Goal: Information Seeking & Learning: Learn about a topic

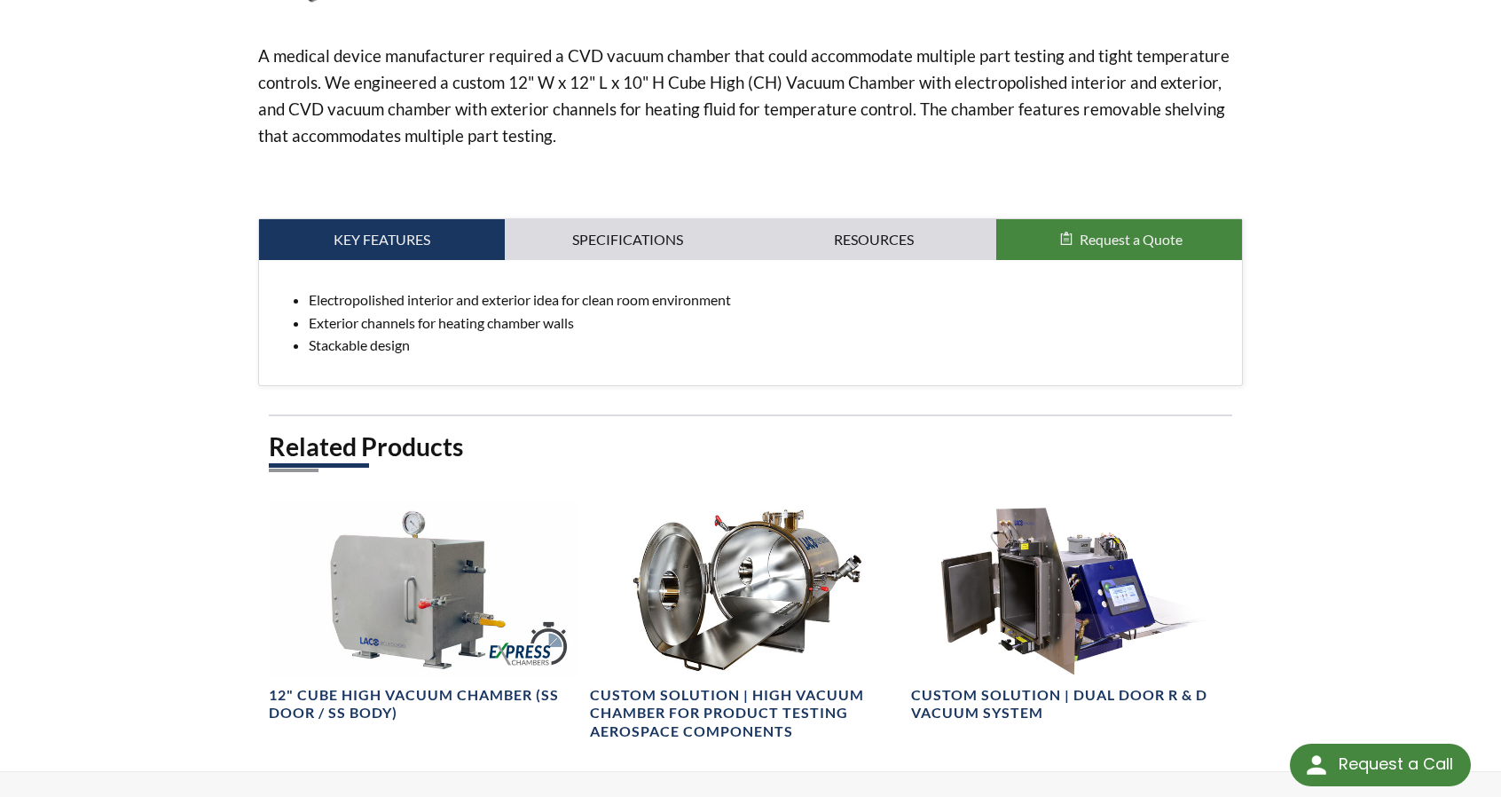
scroll to position [621, 0]
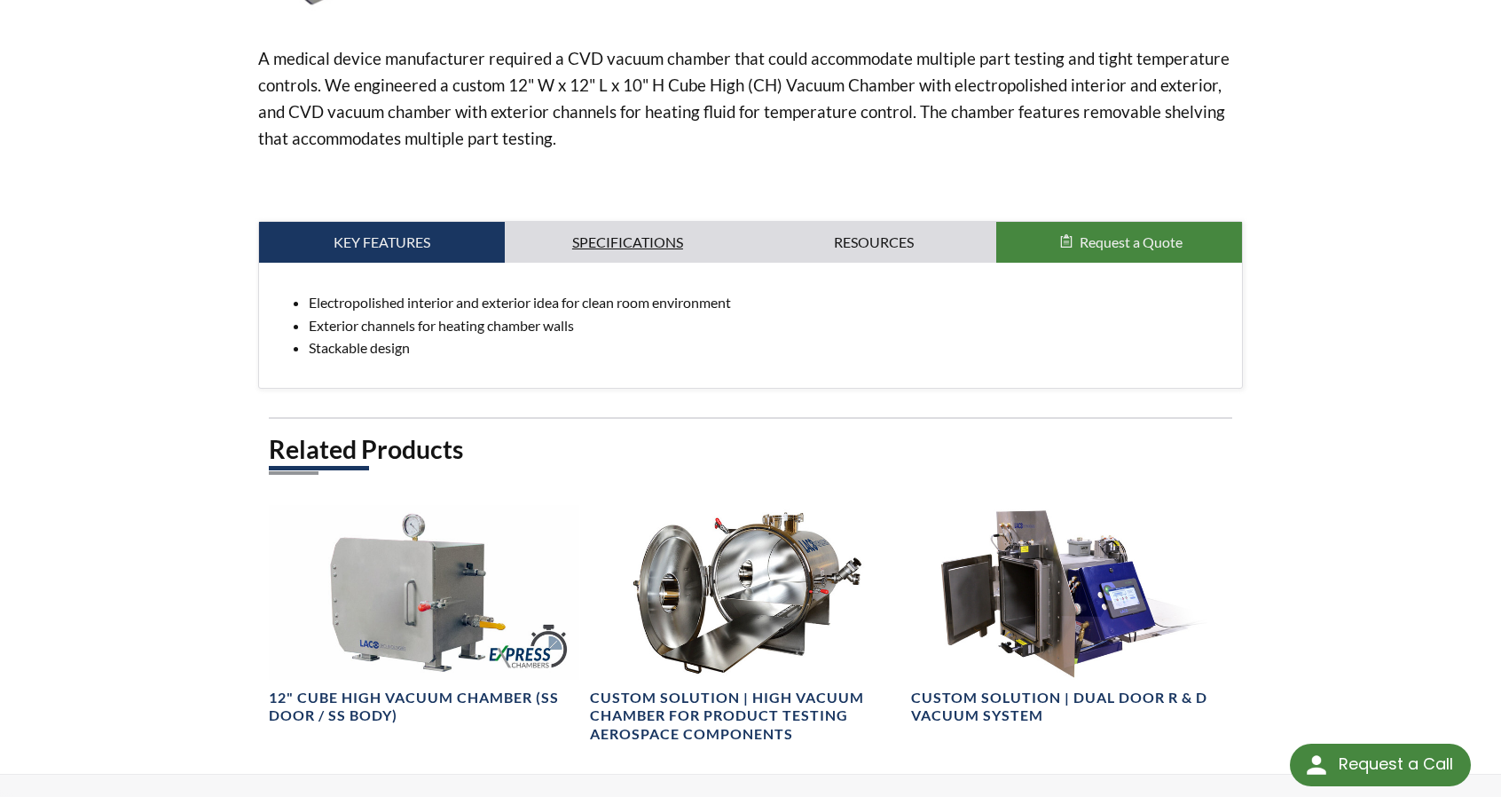
click at [633, 250] on link "Specifications" at bounding box center [628, 242] width 246 height 41
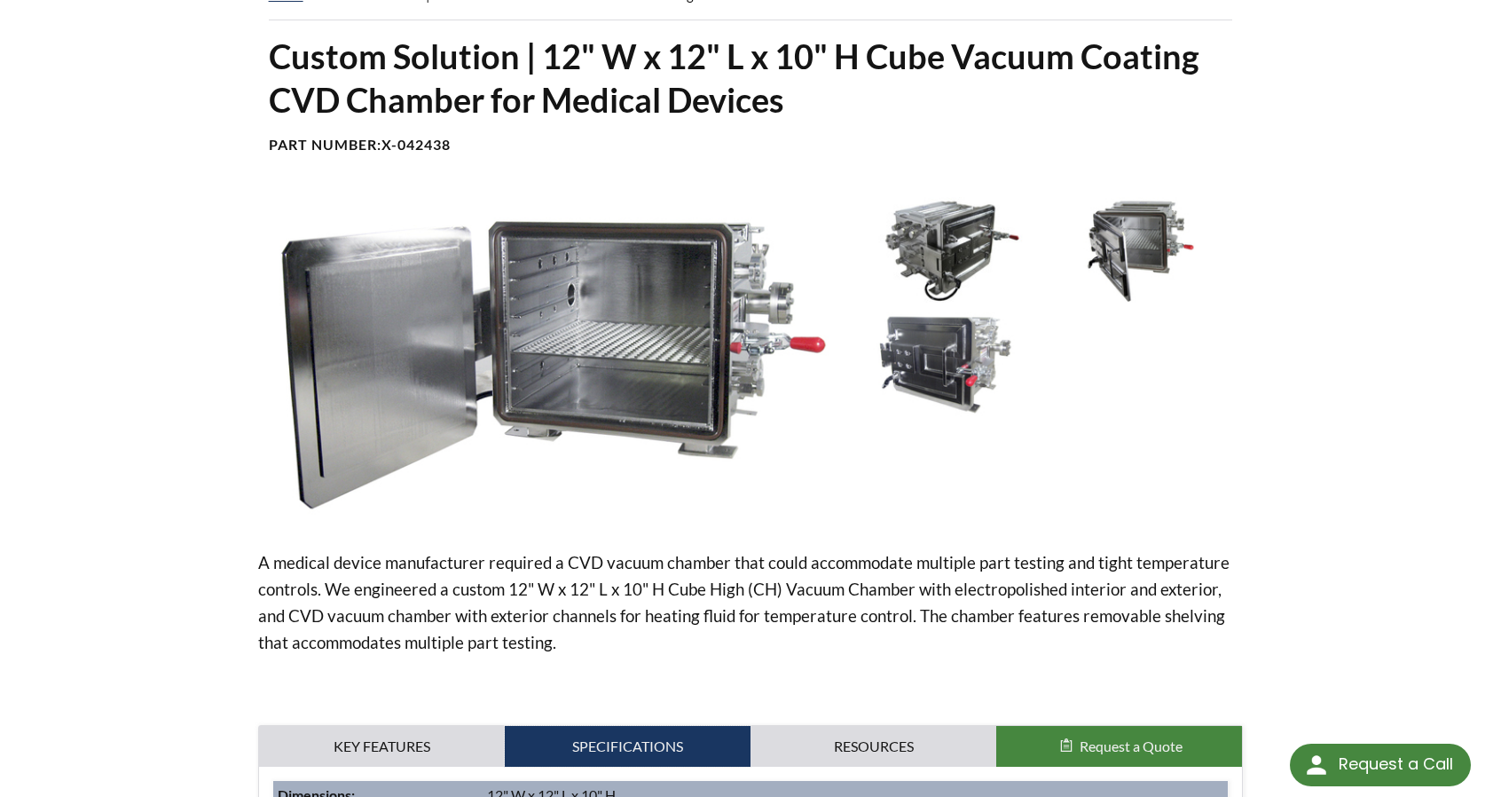
scroll to position [89, 0]
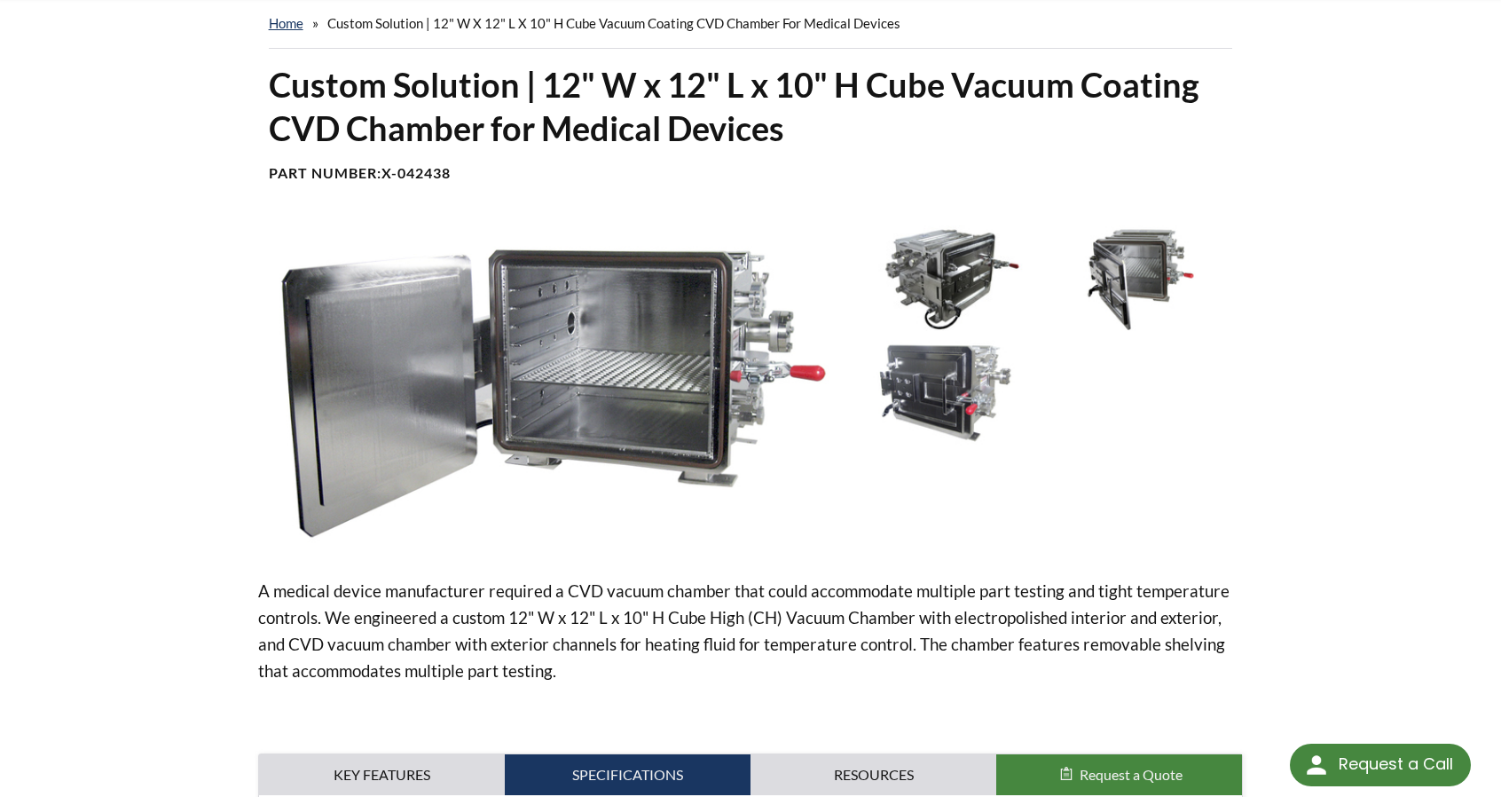
click at [657, 392] on img at bounding box center [546, 387] width 577 height 324
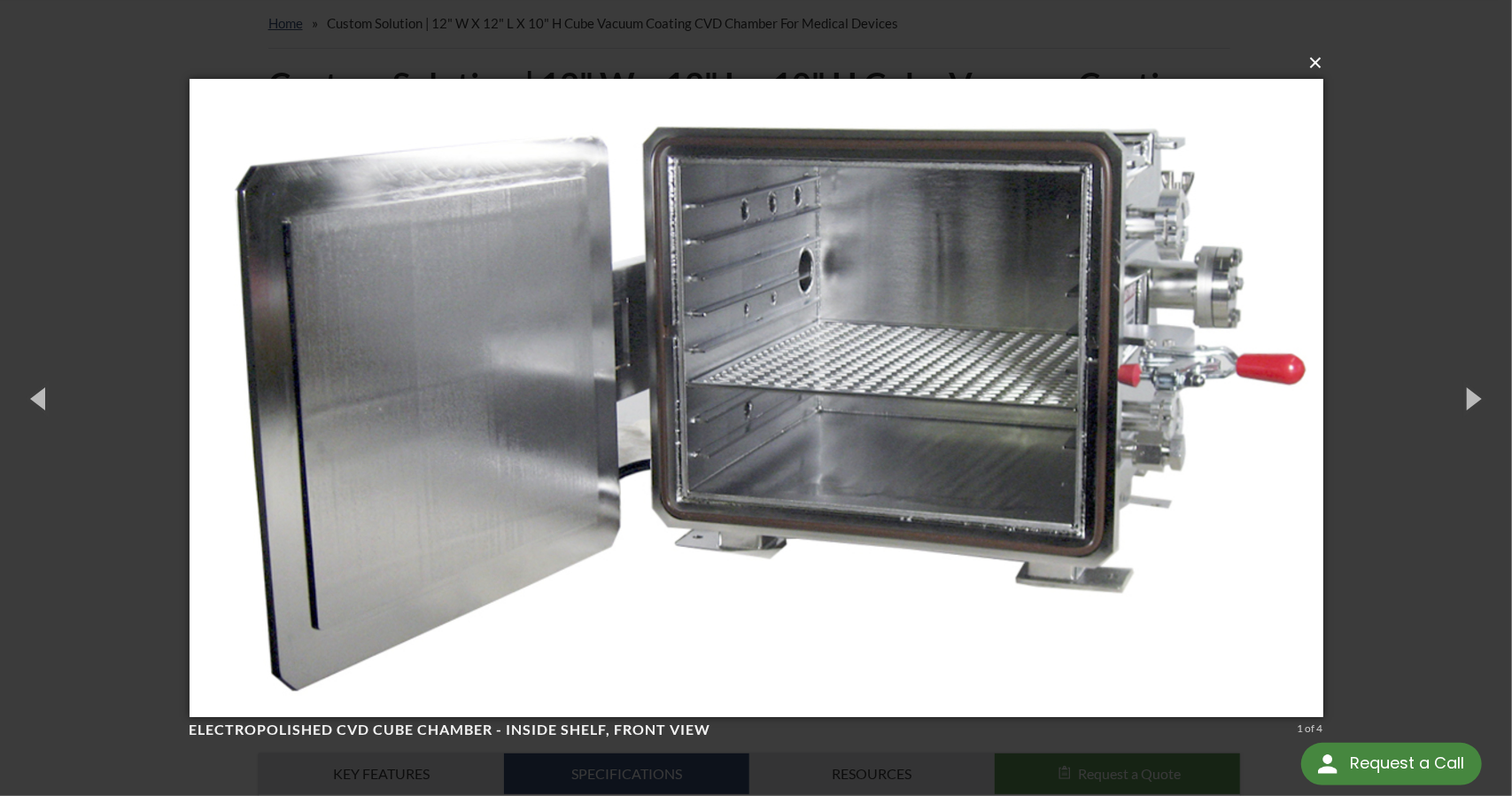
click at [1320, 59] on button "×" at bounding box center [761, 62] width 1134 height 39
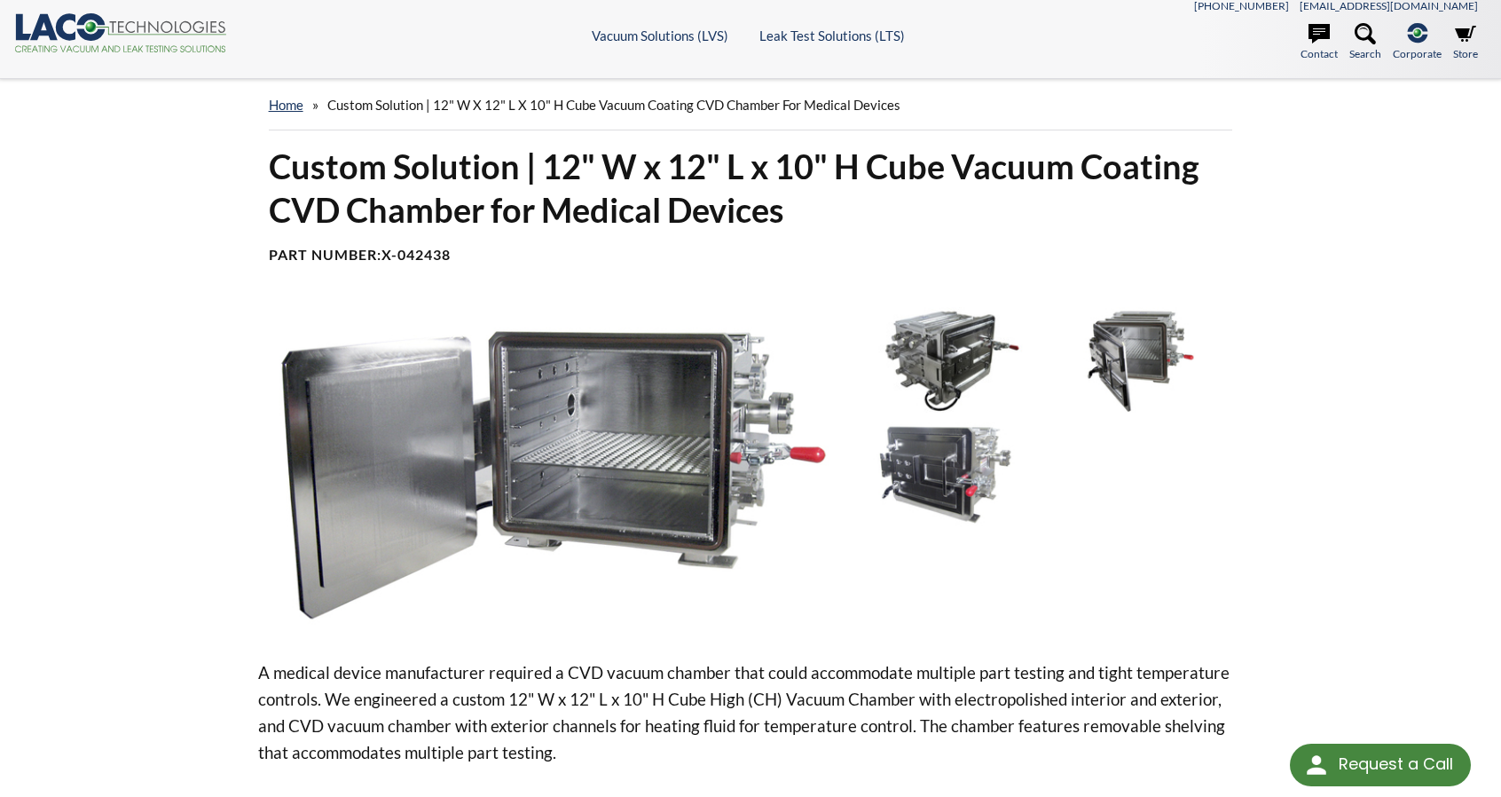
scroll to position [0, 0]
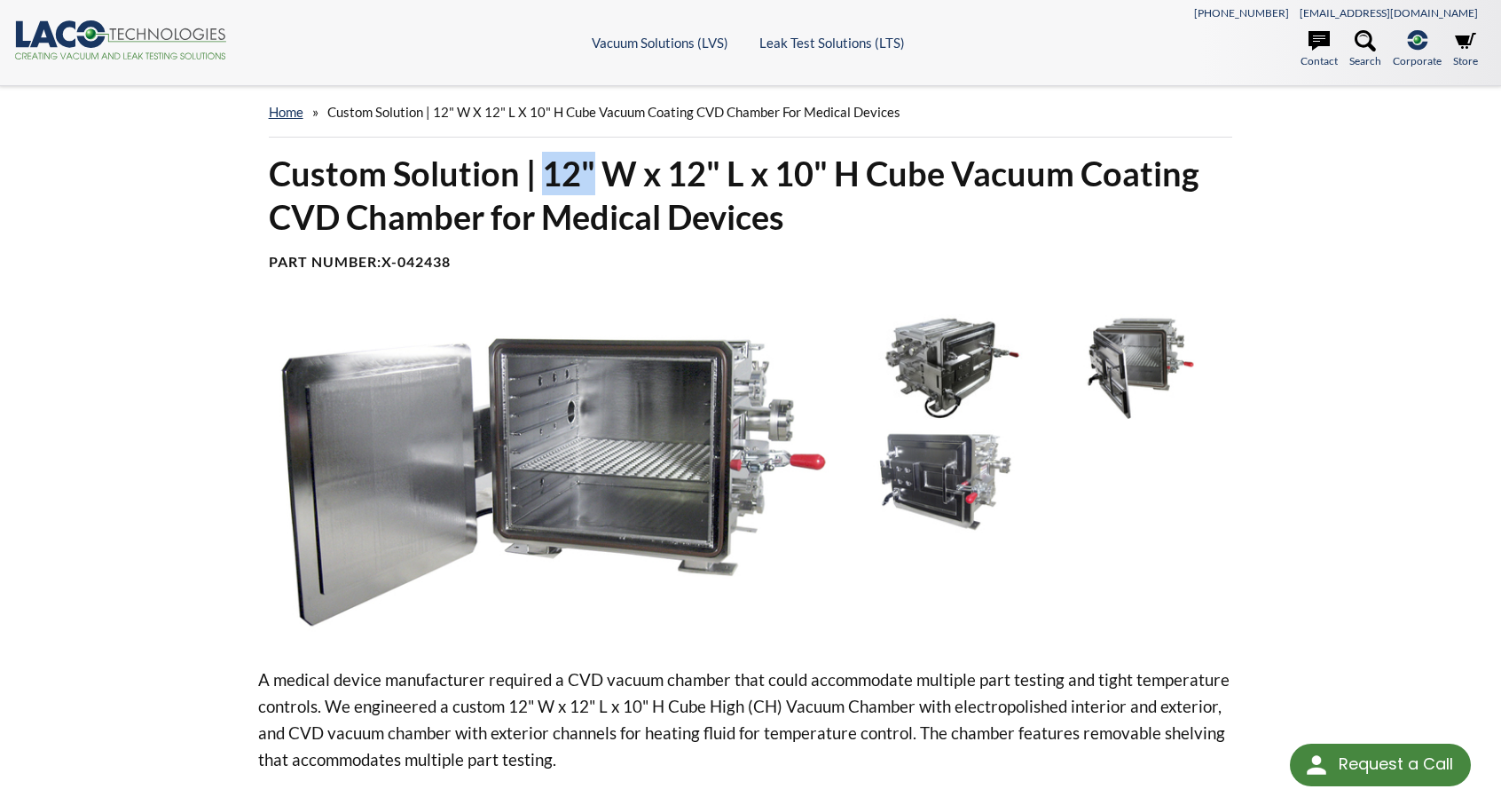
drag, startPoint x: 542, startPoint y: 170, endPoint x: 593, endPoint y: 169, distance: 51.5
click at [593, 169] on h1 "Custom Solution | 12" W x 12" L x 10" H Cube Vacuum Coating CVD Chamber for Med…" at bounding box center [751, 196] width 964 height 88
copy h1 "12""
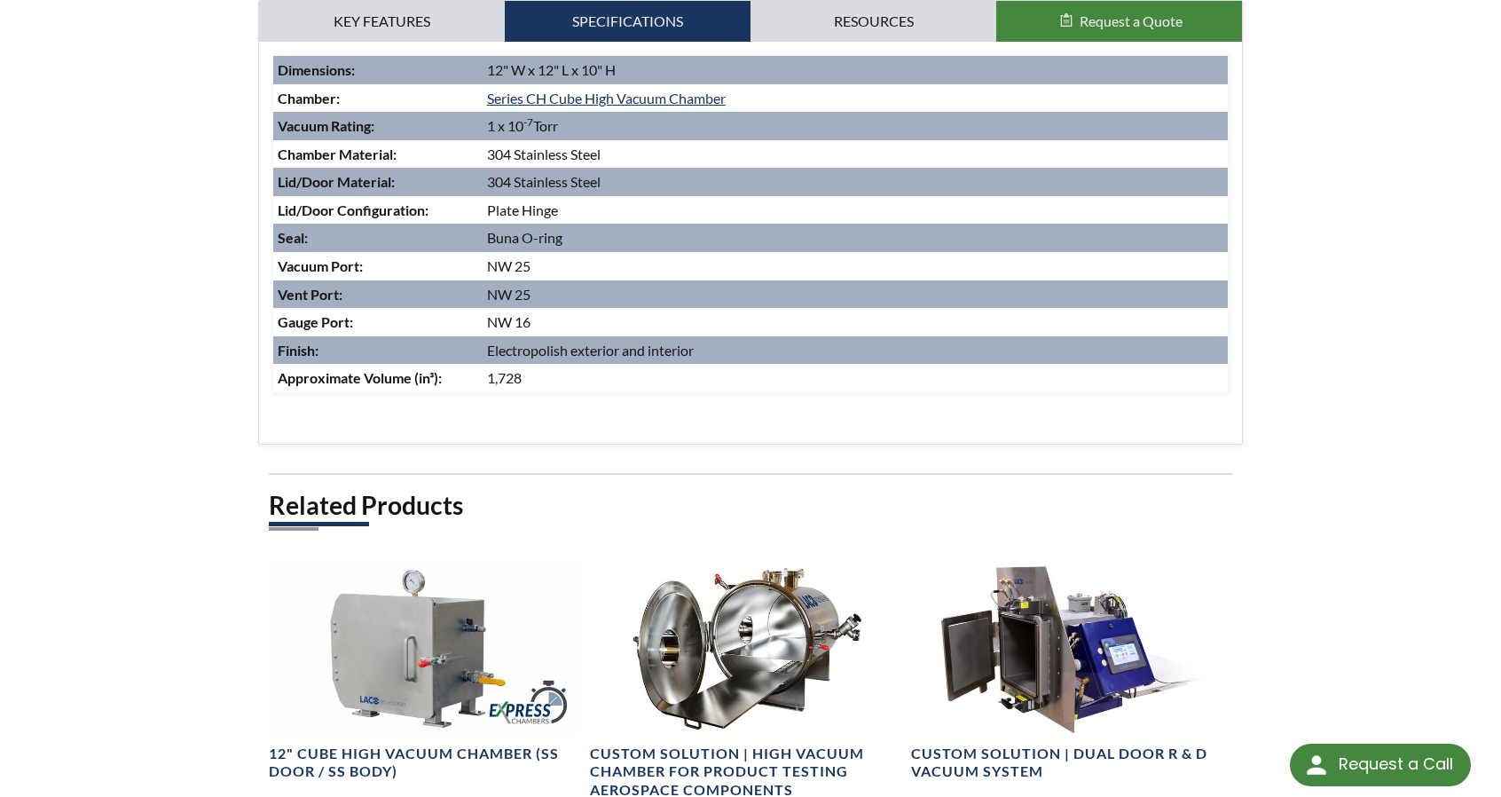
scroll to position [798, 0]
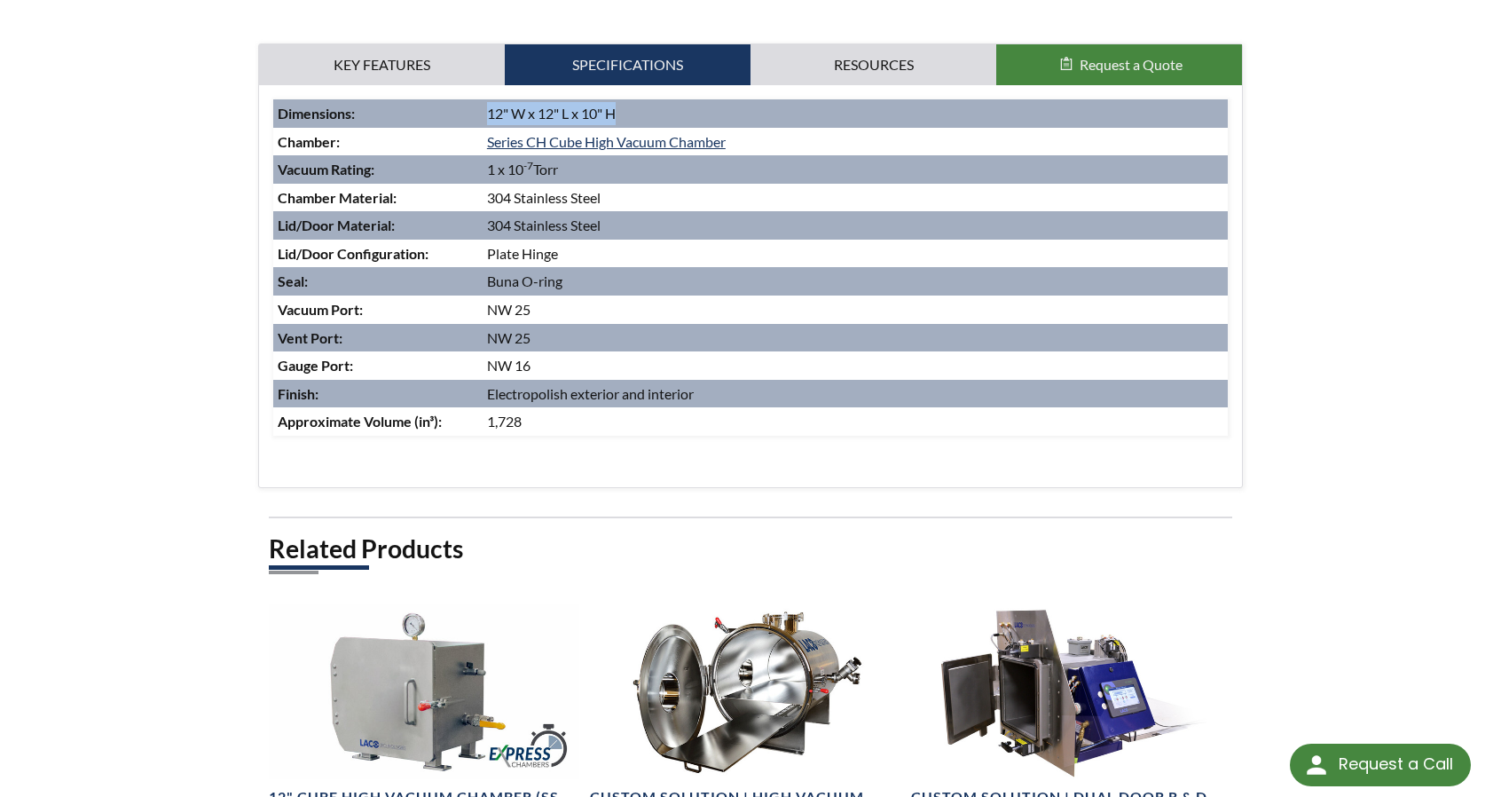
drag, startPoint x: 489, startPoint y: 114, endPoint x: 625, endPoint y: 118, distance: 136.7
click at [625, 118] on td "12" W x 12" L x 10" H" at bounding box center [856, 113] width 746 height 28
copy td "12" W x 12" L x 10" H"
click at [1323, 299] on div "home » Custom Solution | 12" W x 12" L x 10" H Cube Vacuum Coating CVD Chamber …" at bounding box center [750, 80] width 1501 height 1585
drag, startPoint x: 556, startPoint y: 311, endPoint x: 279, endPoint y: 306, distance: 277.7
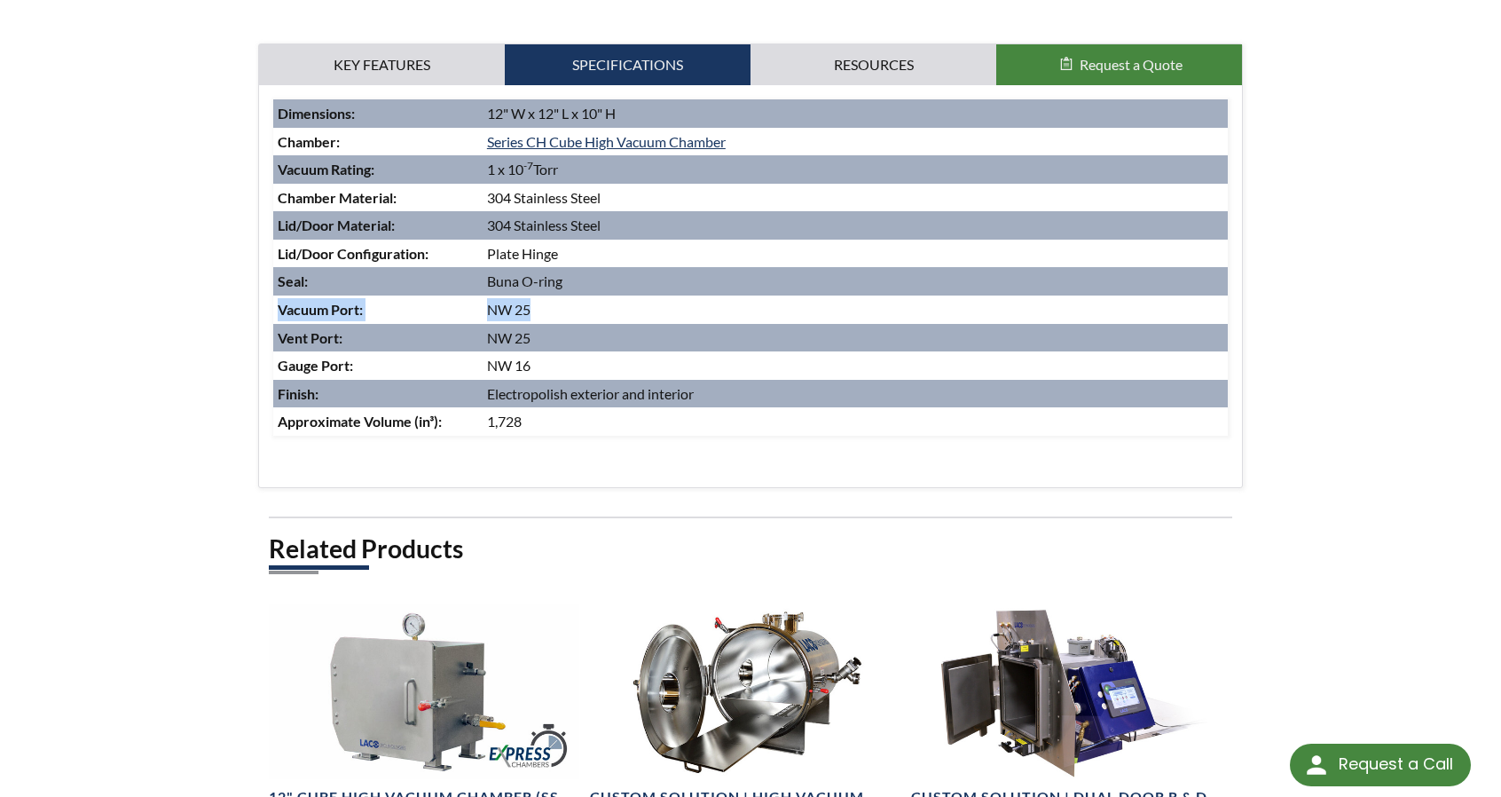
click at [279, 306] on tr "Vacuum Port: NW 25" at bounding box center [750, 309] width 955 height 28
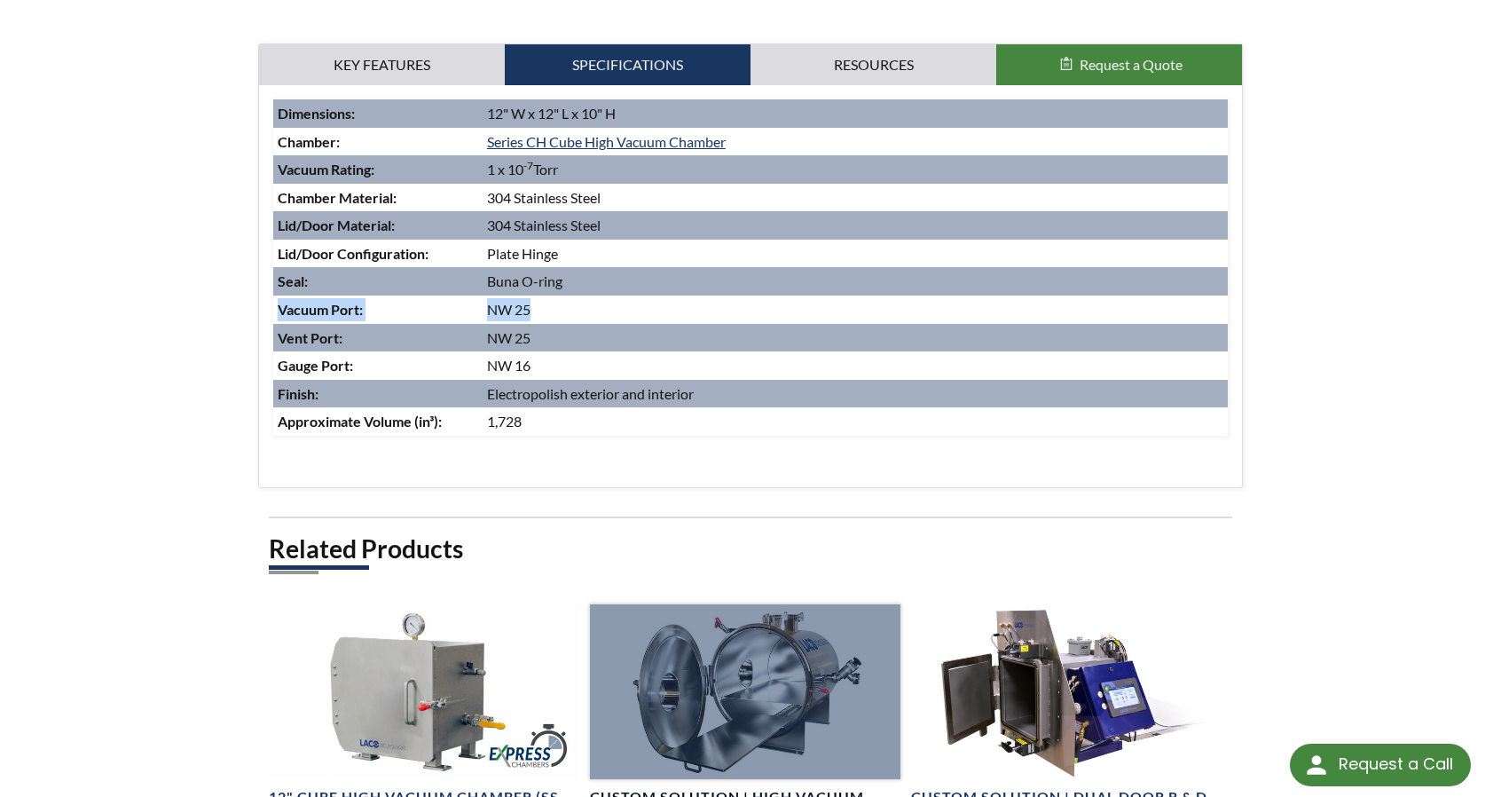
copy tr "Vacuum Port: NW 25"
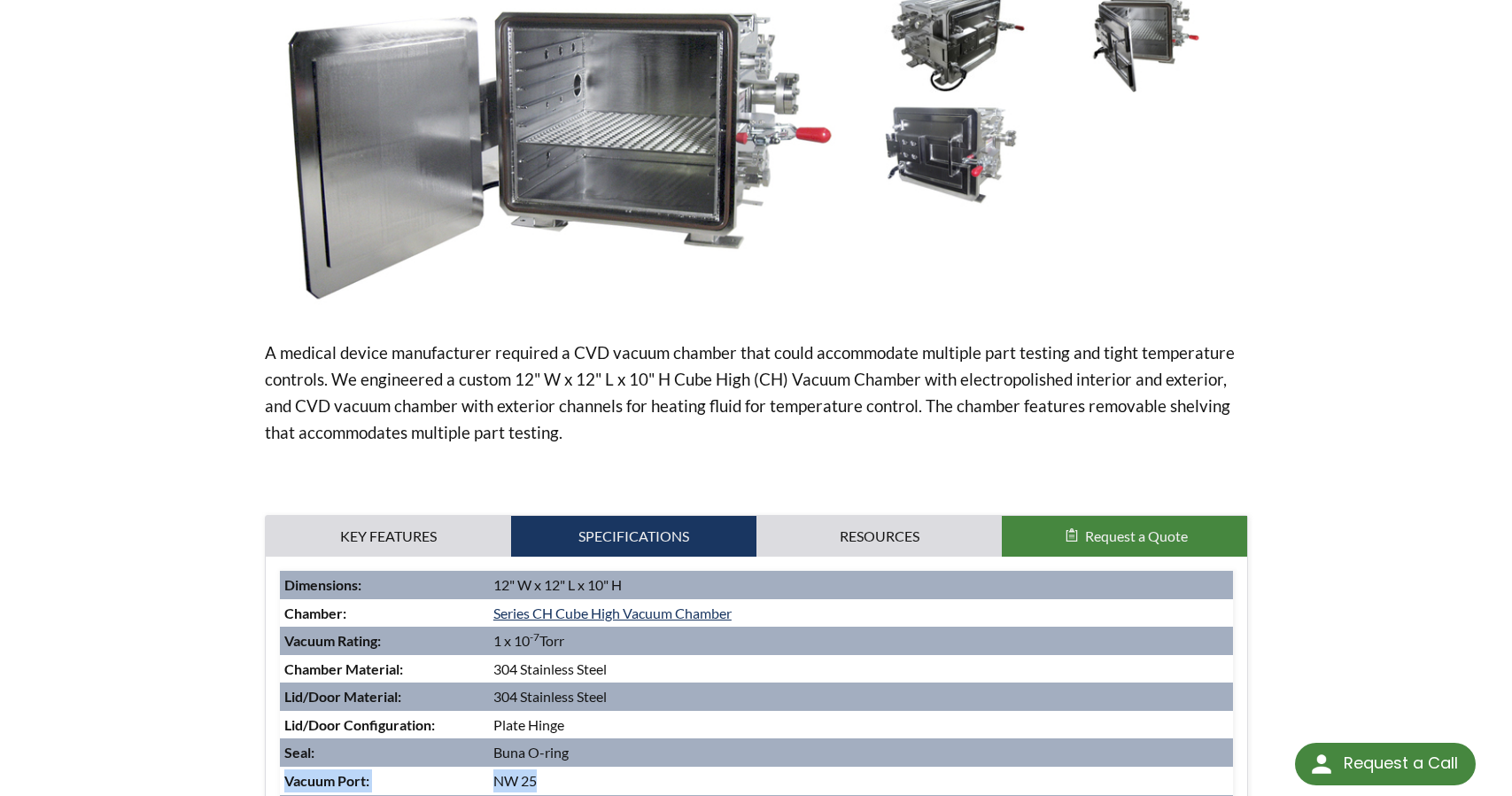
scroll to position [355, 0]
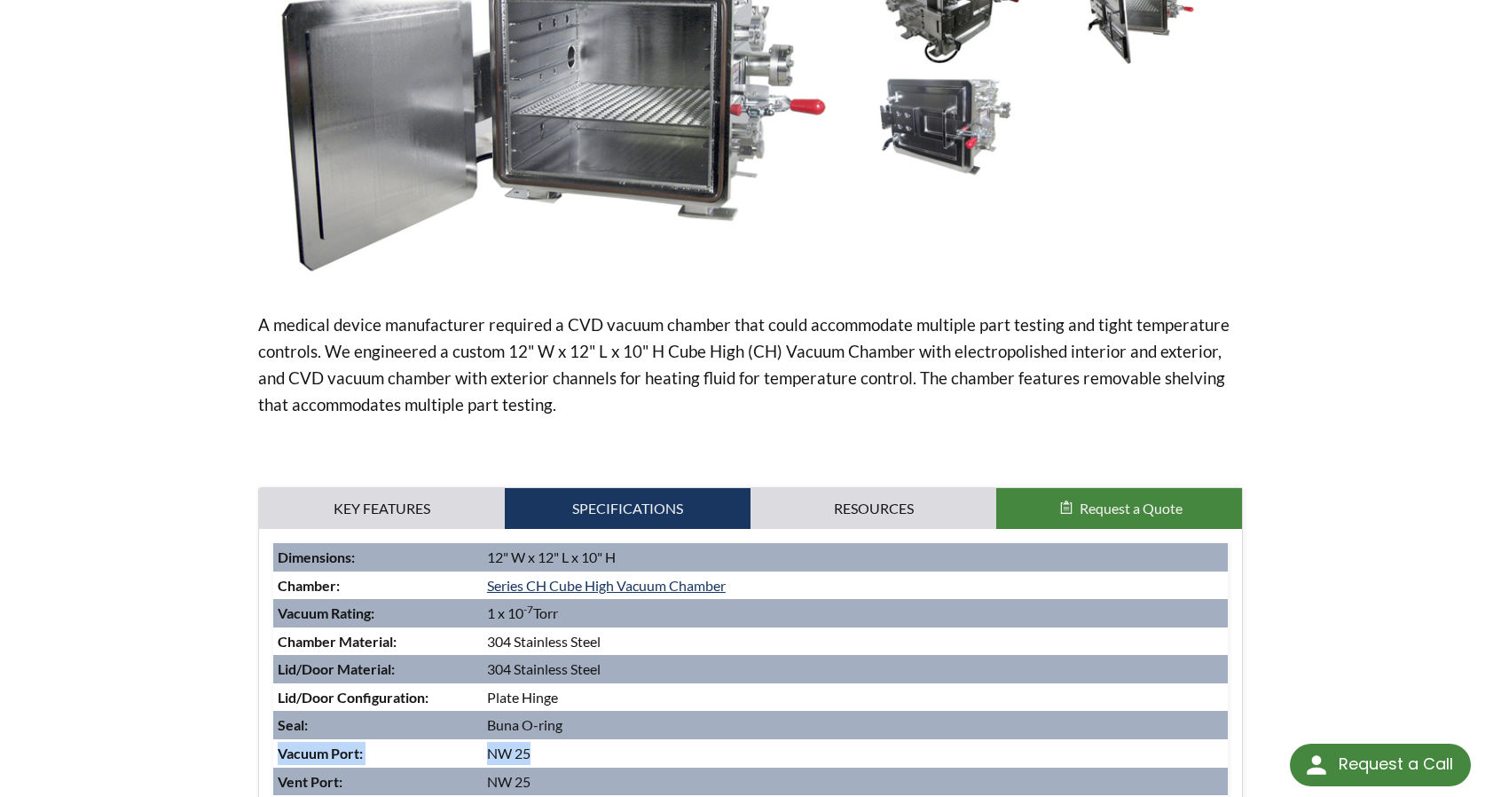
click at [749, 278] on img at bounding box center [546, 121] width 577 height 324
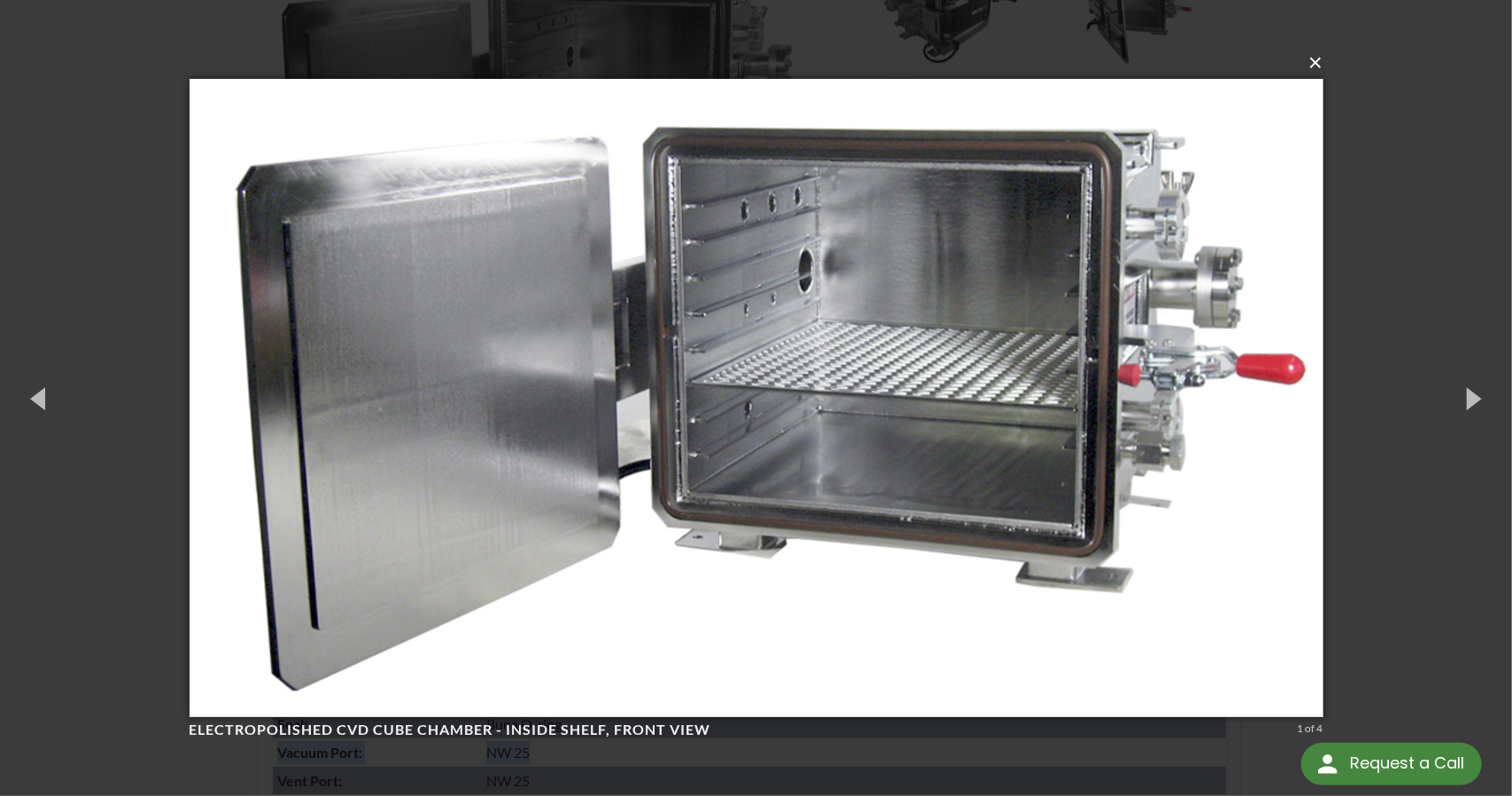
click at [1313, 63] on button "×" at bounding box center [761, 62] width 1134 height 39
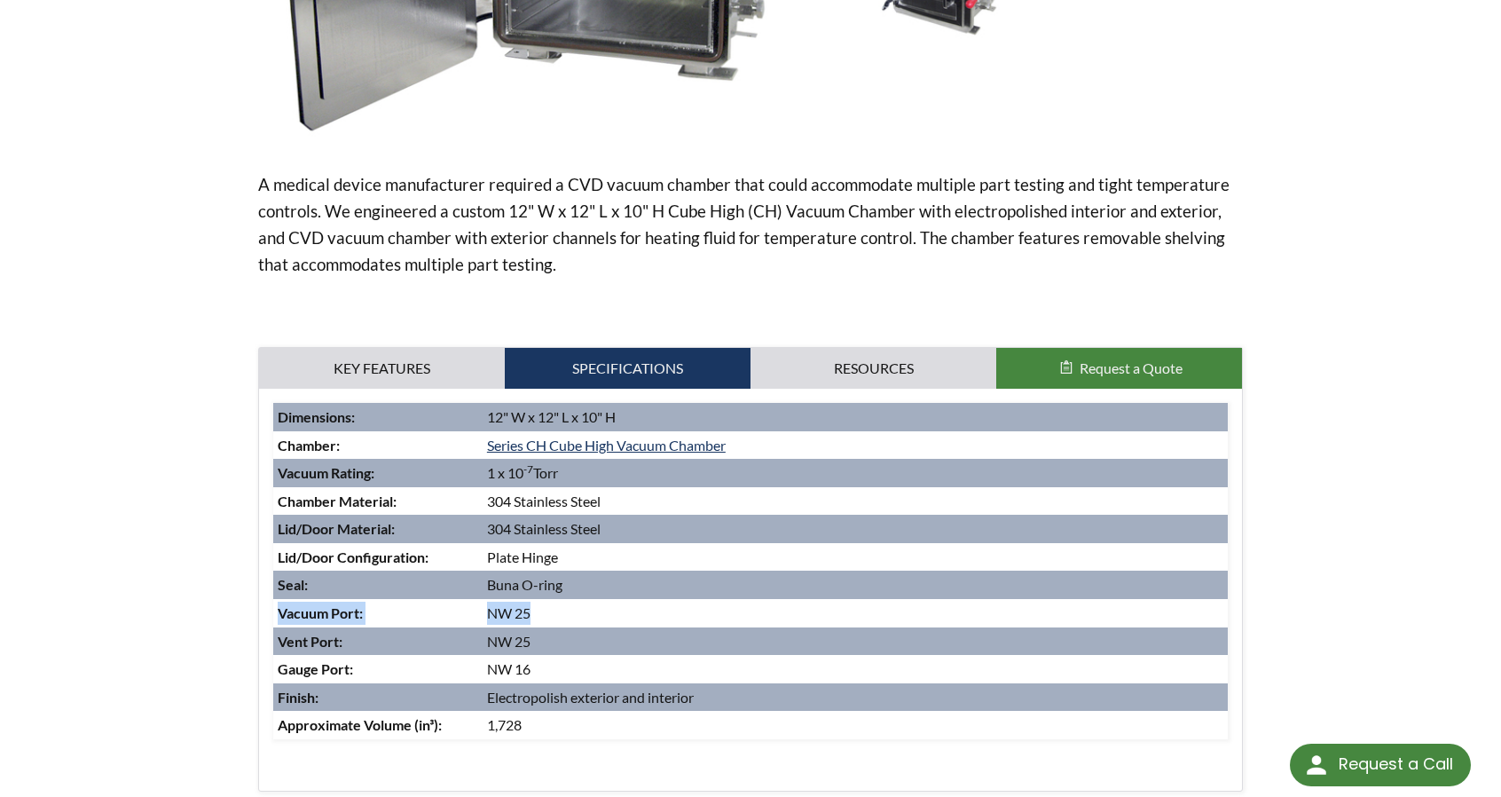
scroll to position [579, 0]
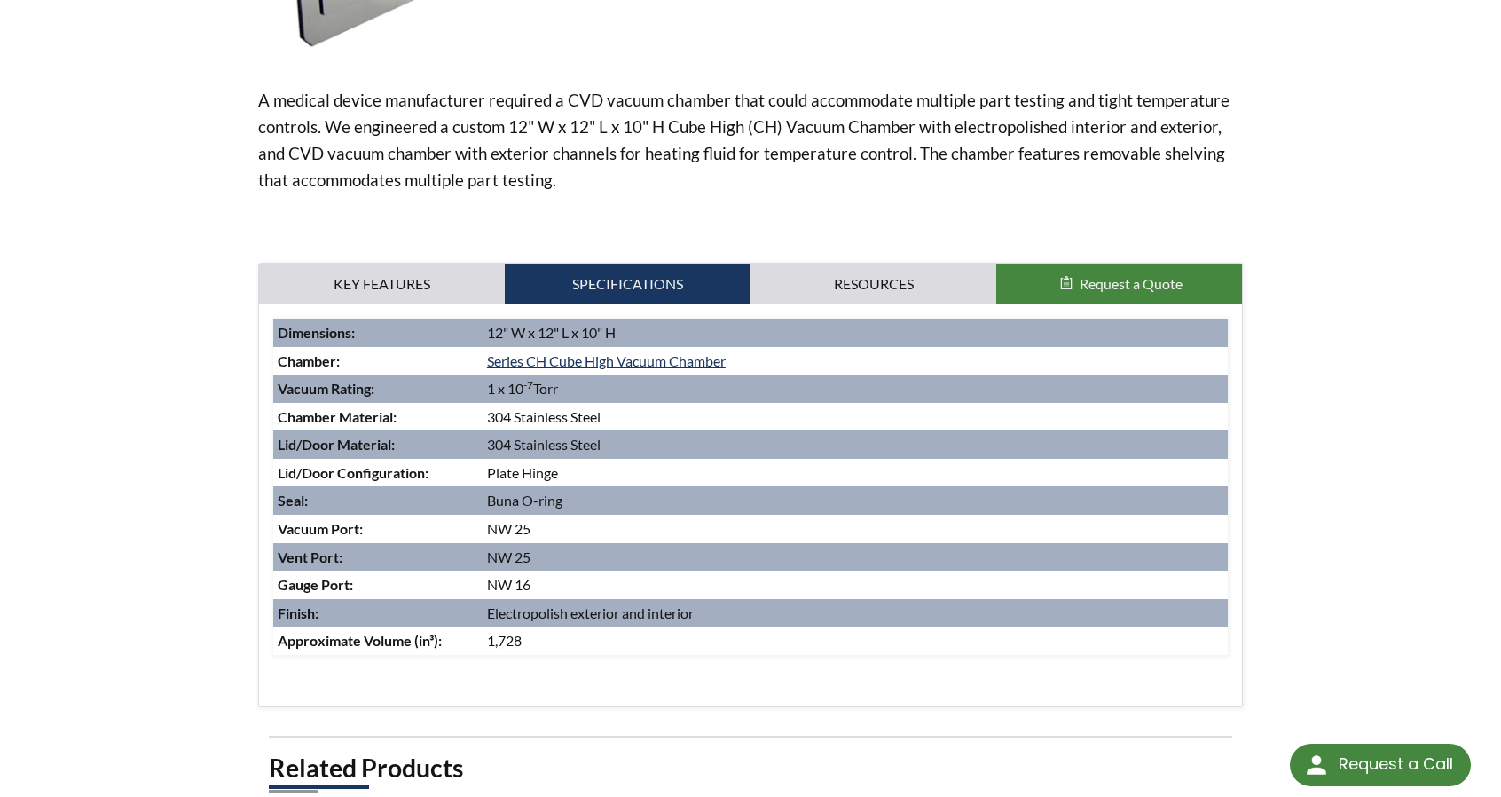
click at [1352, 301] on div "home » Custom Solution | 12" W x 12" L x 10" H Cube Vacuum Coating CVD Chamber …" at bounding box center [750, 299] width 1501 height 1585
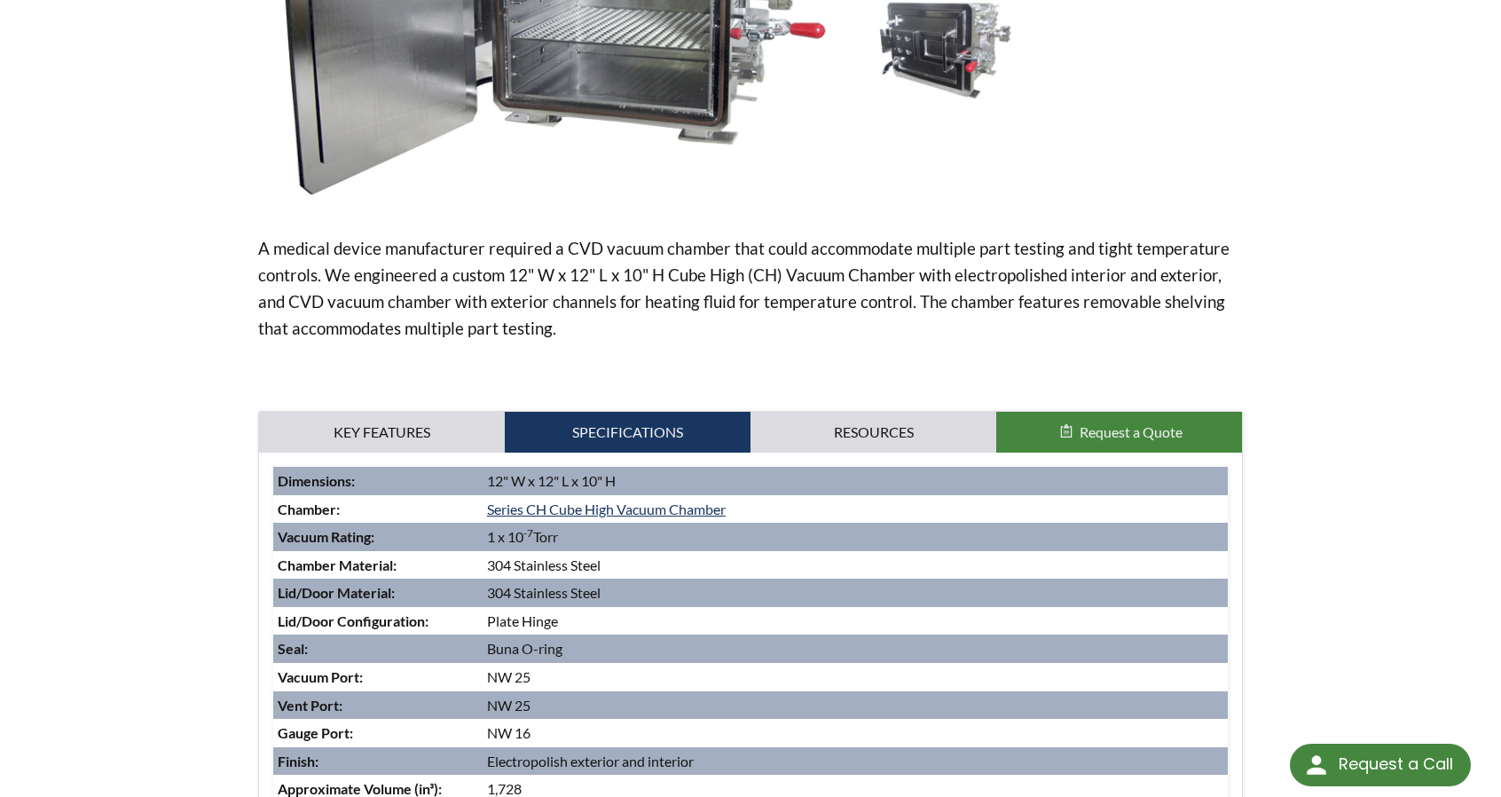
scroll to position [444, 0]
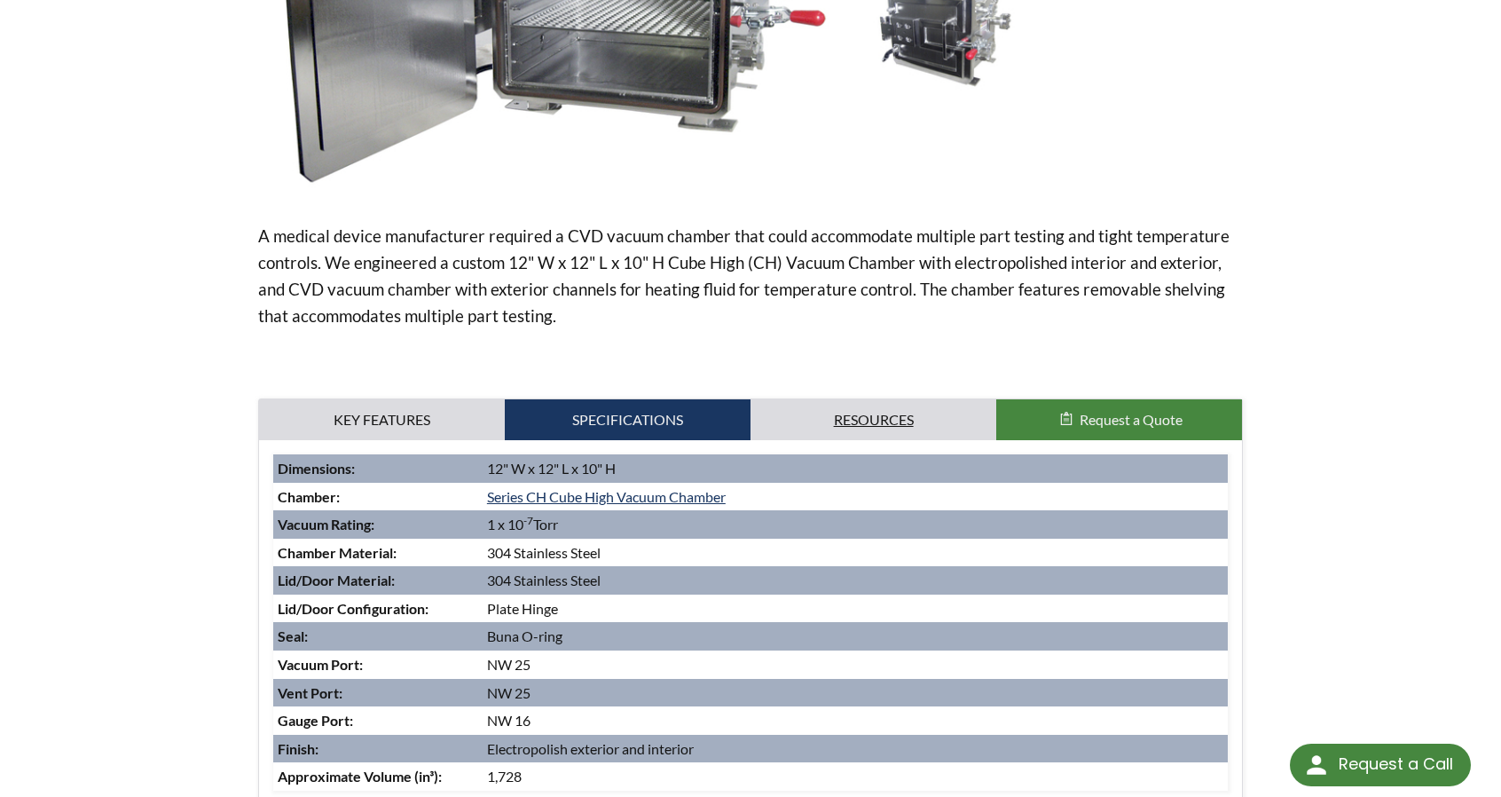
click at [917, 425] on link "Resources" at bounding box center [873, 419] width 246 height 41
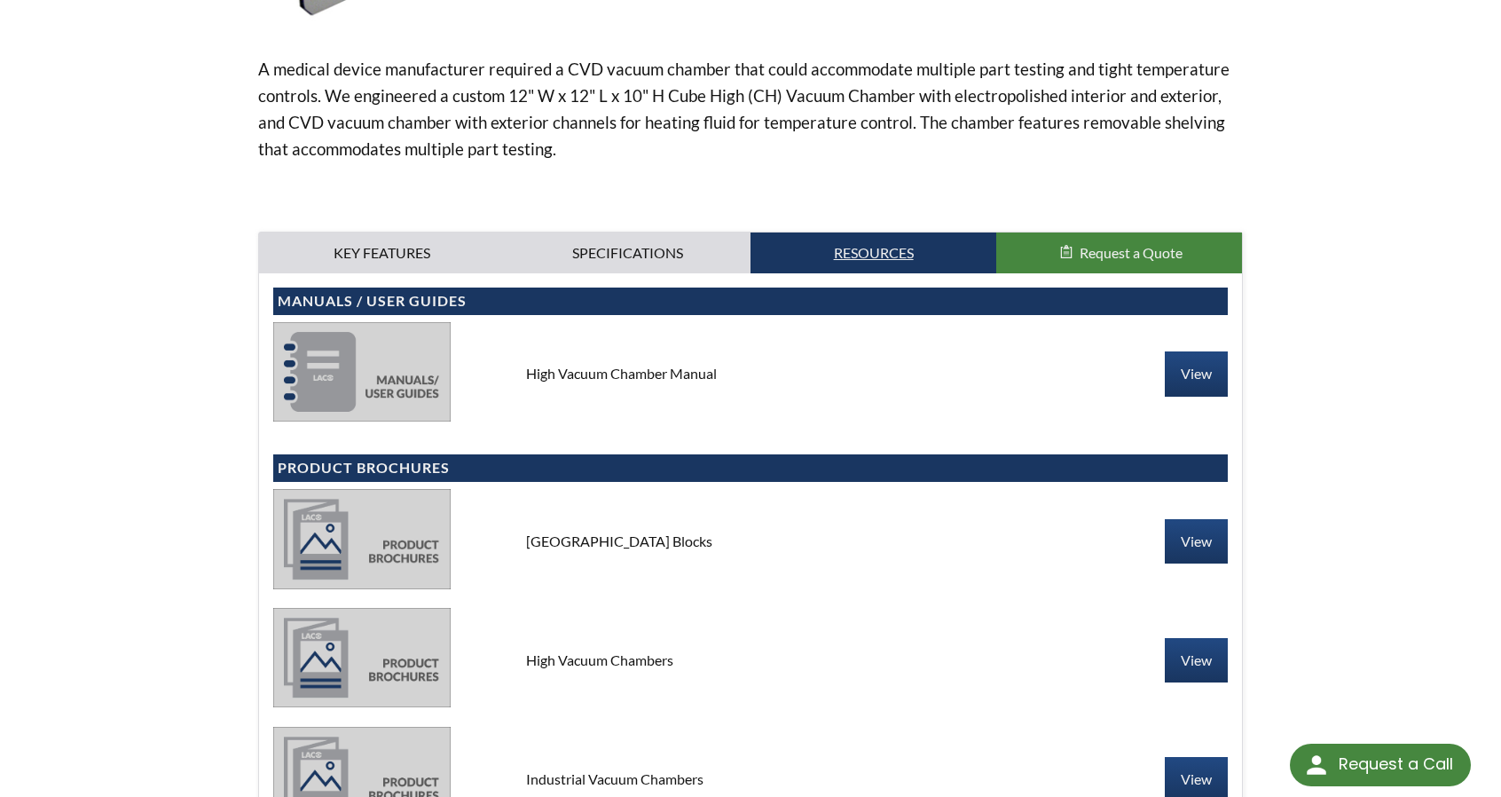
scroll to position [621, 0]
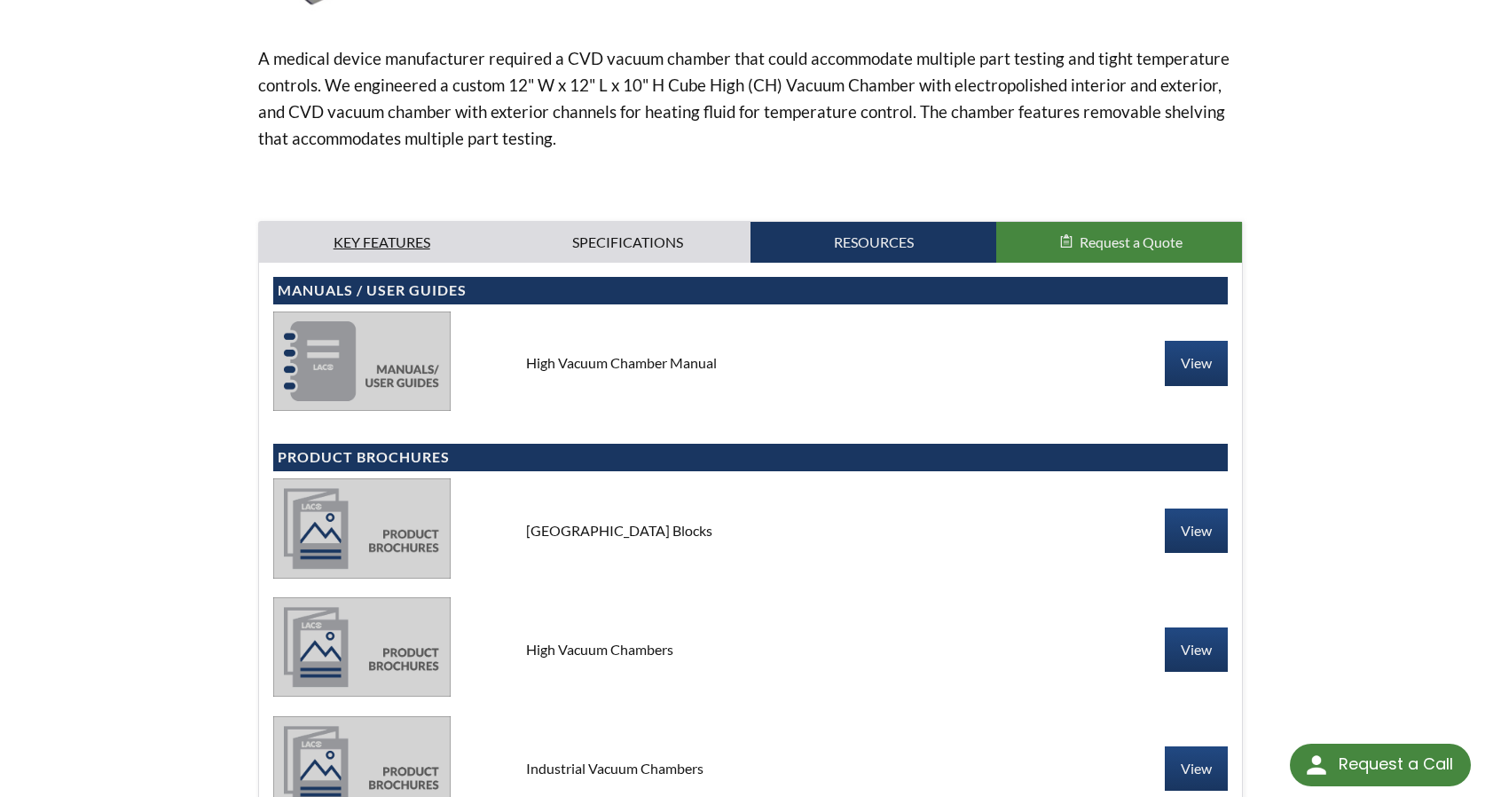
click at [393, 238] on link "Key Features" at bounding box center [382, 242] width 246 height 41
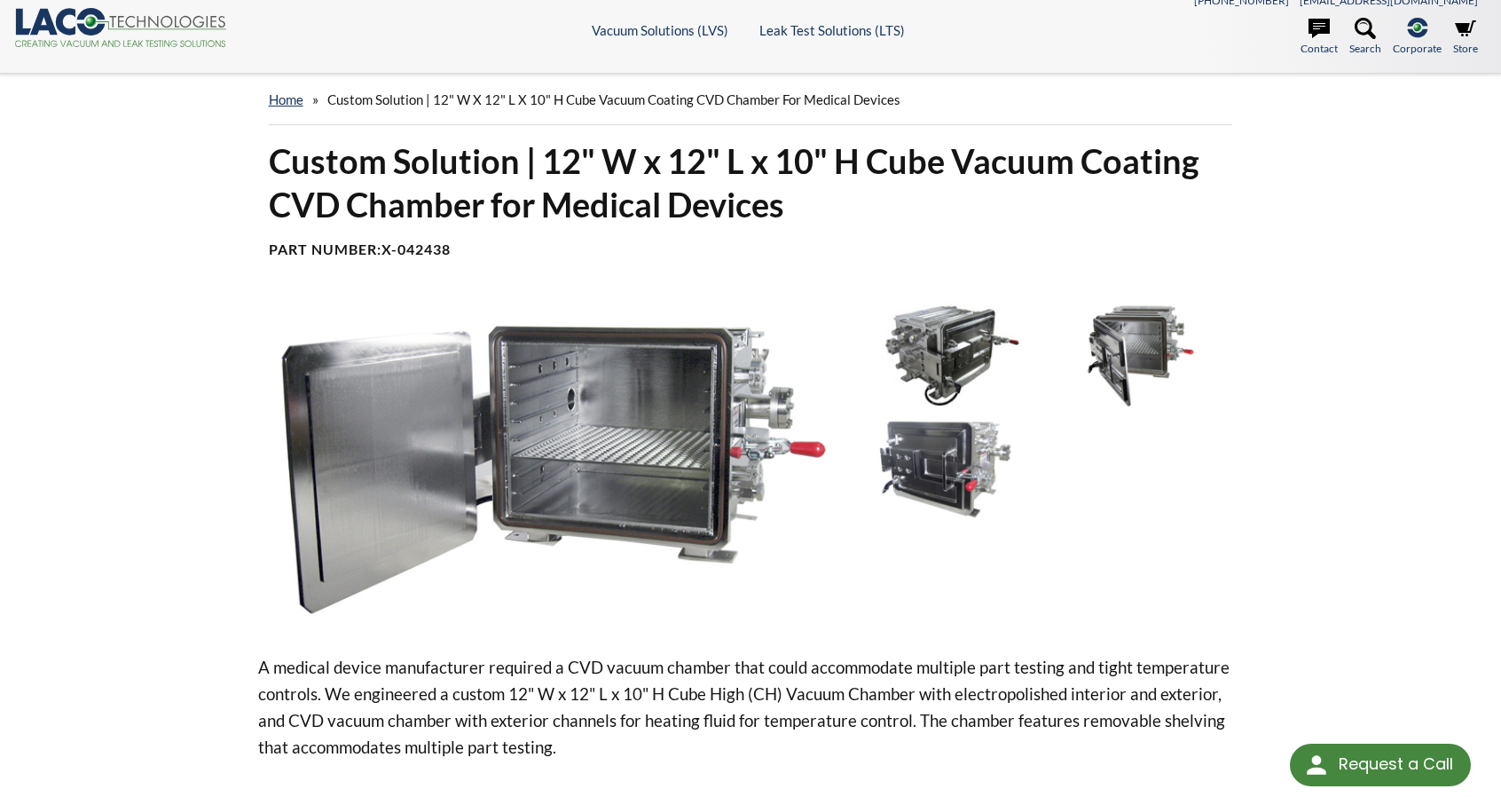
scroll to position [0, 0]
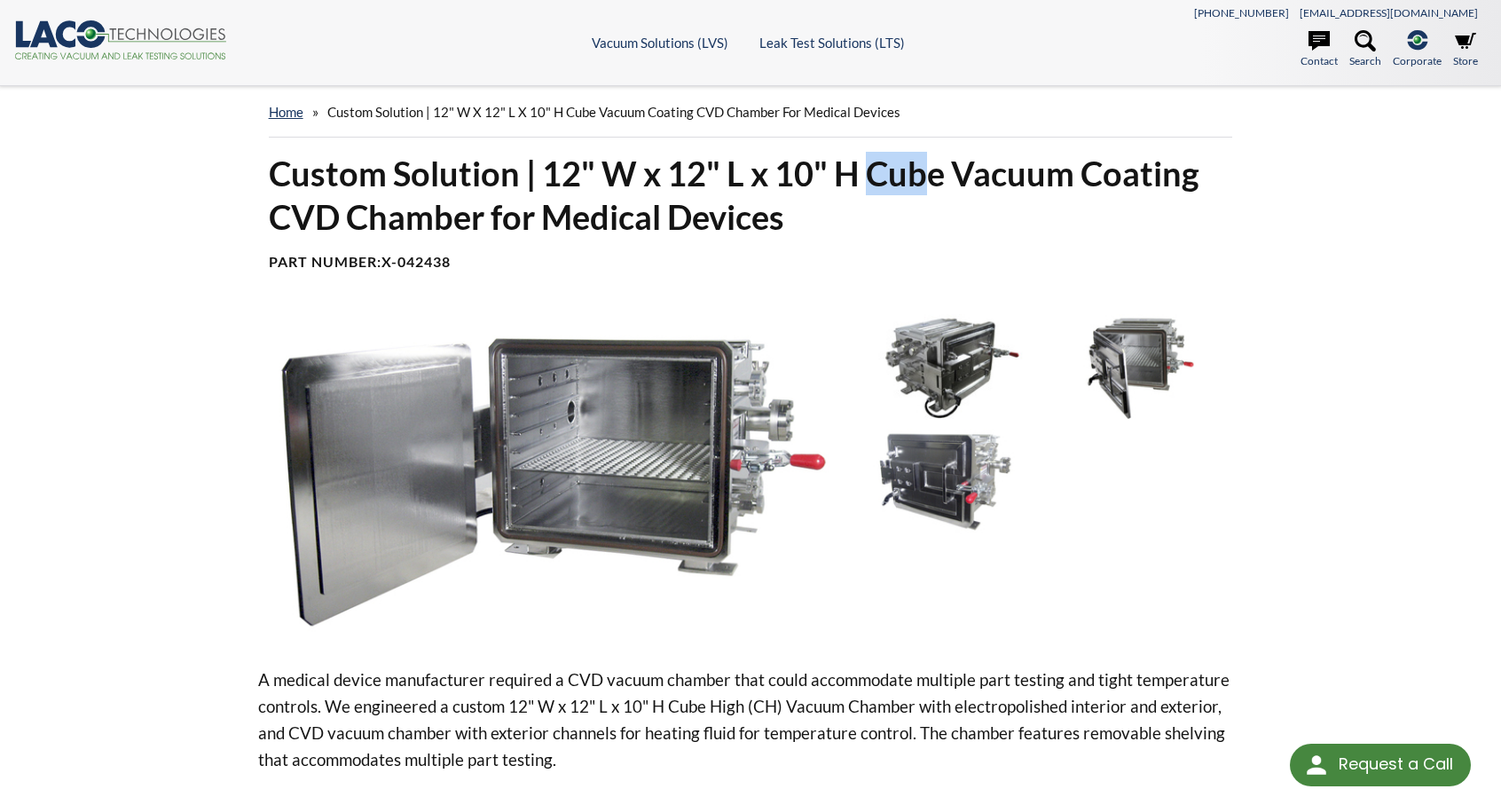
drag, startPoint x: 868, startPoint y: 166, endPoint x: 931, endPoint y: 165, distance: 63.0
click at [931, 165] on h1 "Custom Solution | 12" W x 12" L x 10" H Cube Vacuum Coating CVD Chamber for Med…" at bounding box center [751, 196] width 964 height 88
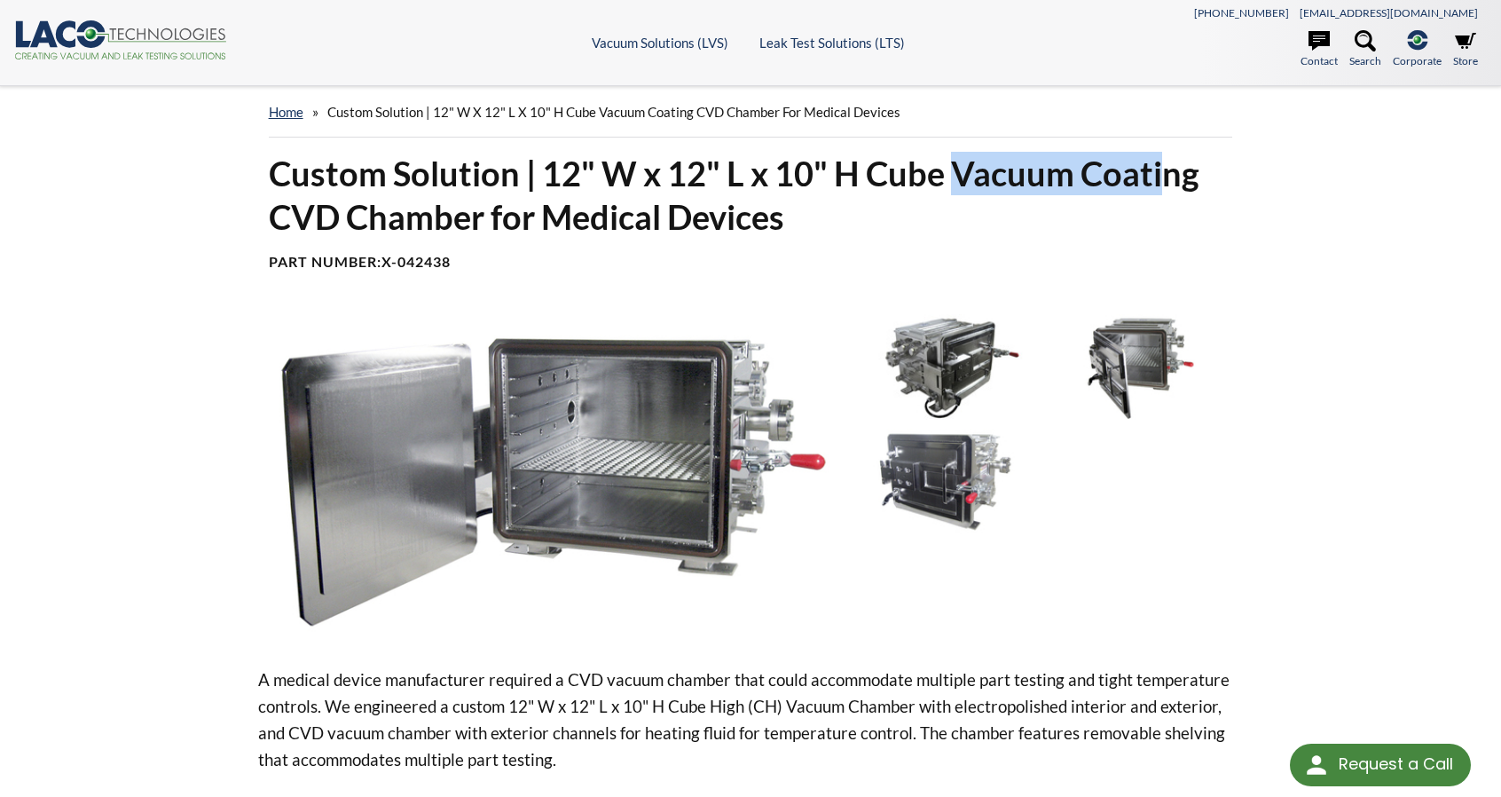
drag, startPoint x: 953, startPoint y: 166, endPoint x: 1164, endPoint y: 173, distance: 211.2
click at [1164, 173] on h1 "Custom Solution | 12" W x 12" L x 10" H Cube Vacuum Coating CVD Chamber for Med…" at bounding box center [751, 196] width 964 height 88
click at [1290, 246] on div "Custom Solution | 12" W x 12" L x 10" H Cube Vacuum Coating CVD Chamber for Med…" at bounding box center [750, 773] width 1135 height 1242
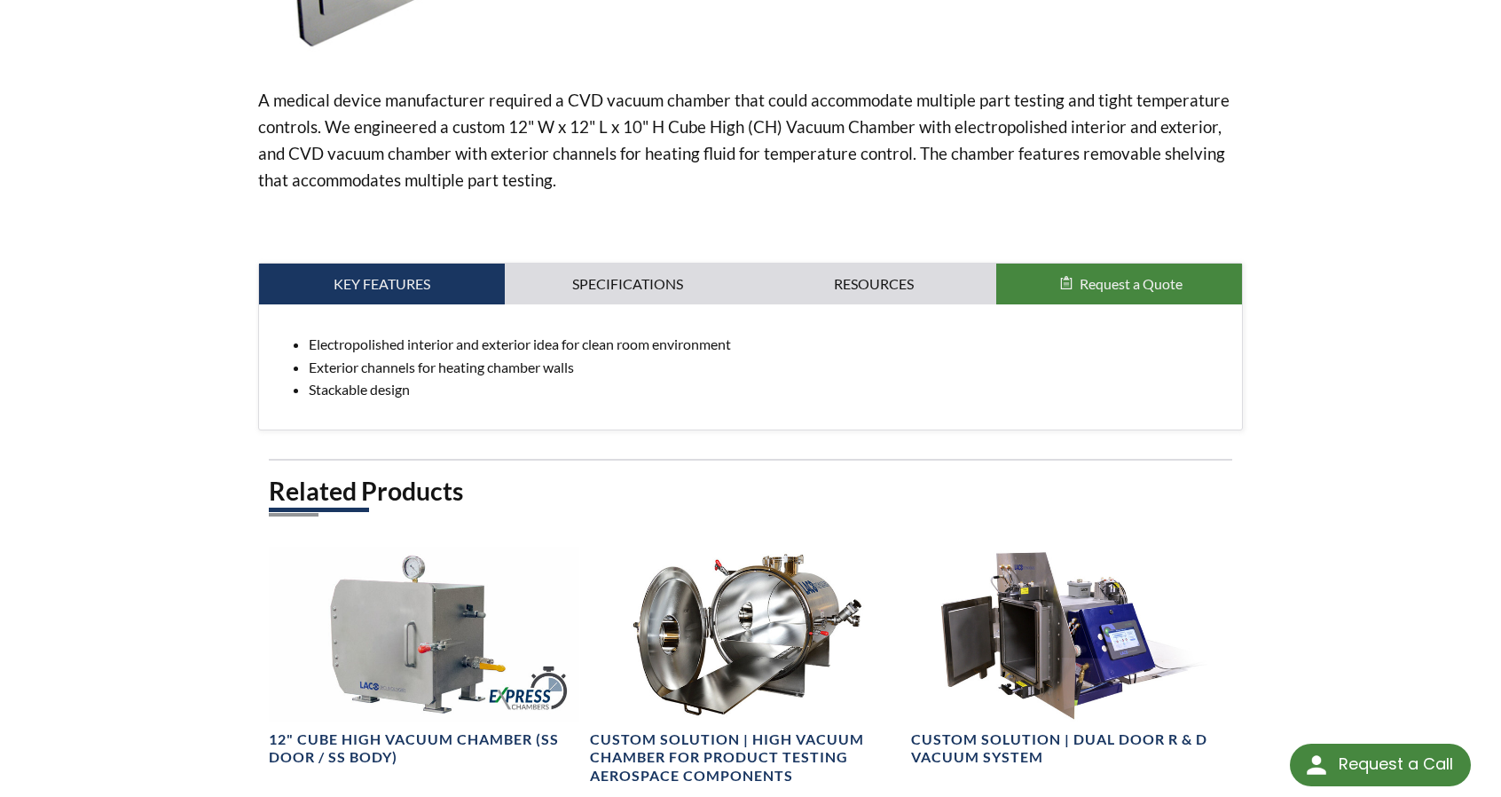
scroll to position [710, 0]
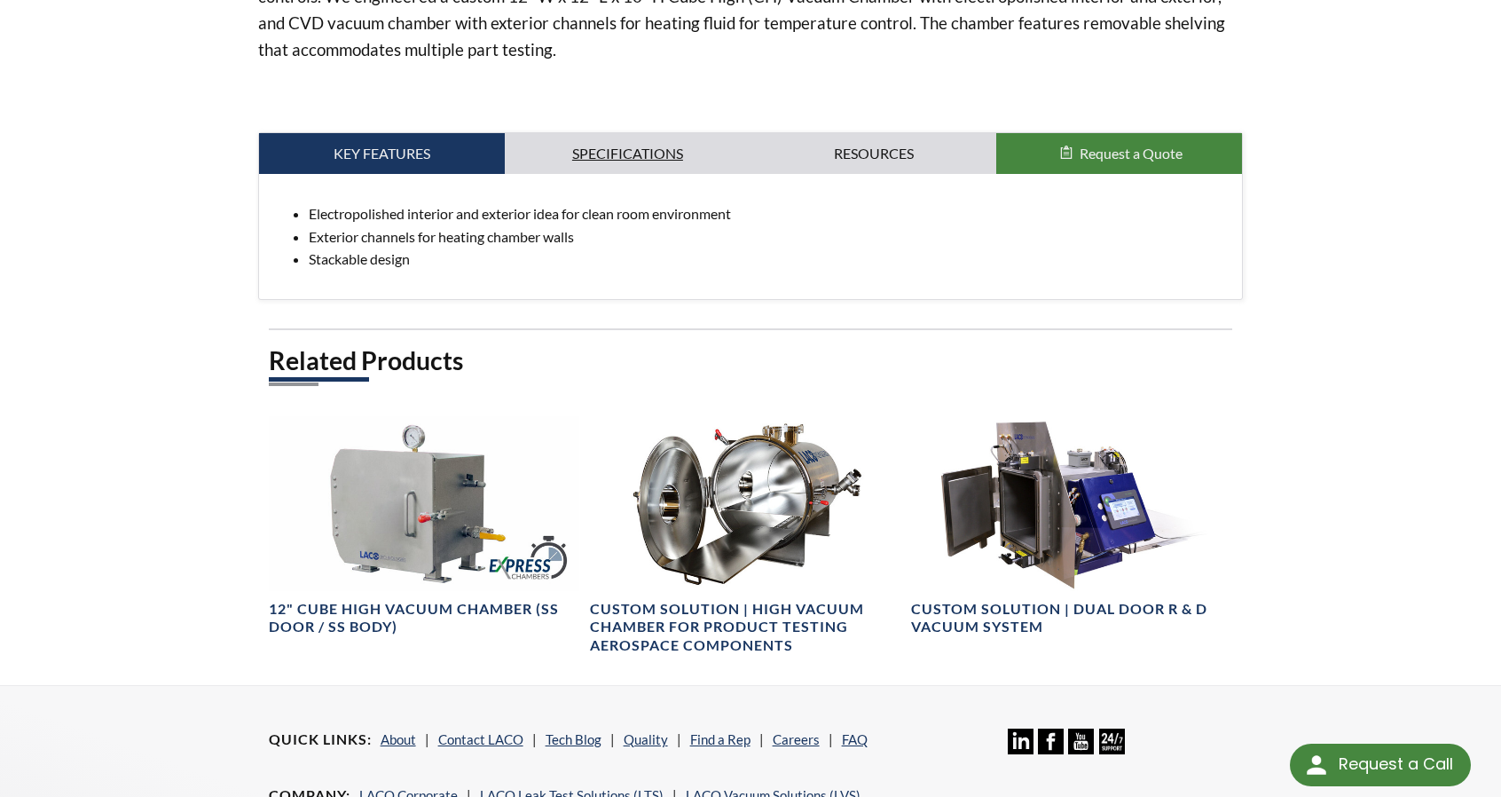
click at [600, 153] on link "Specifications" at bounding box center [628, 153] width 246 height 41
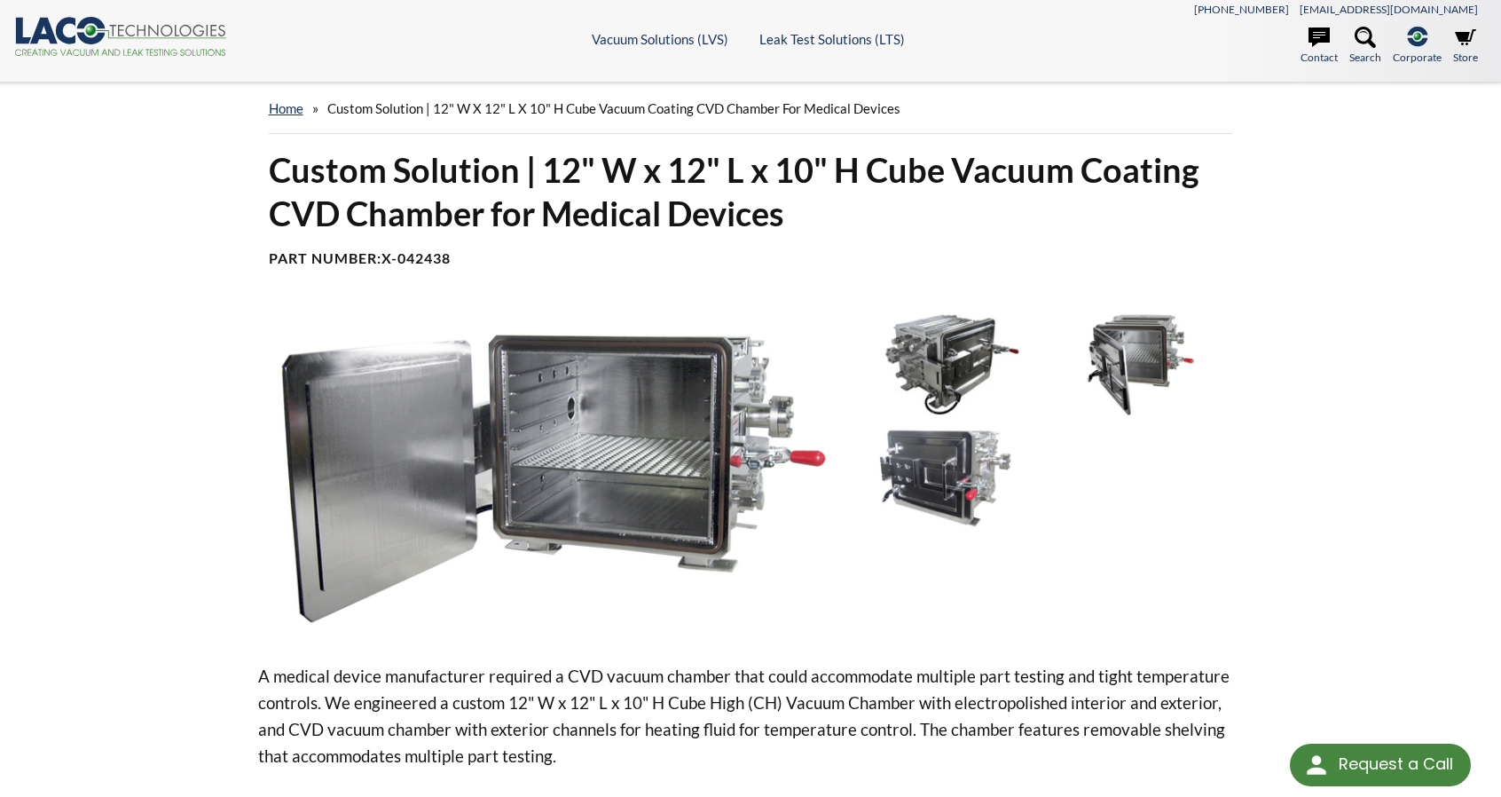
scroll to position [0, 0]
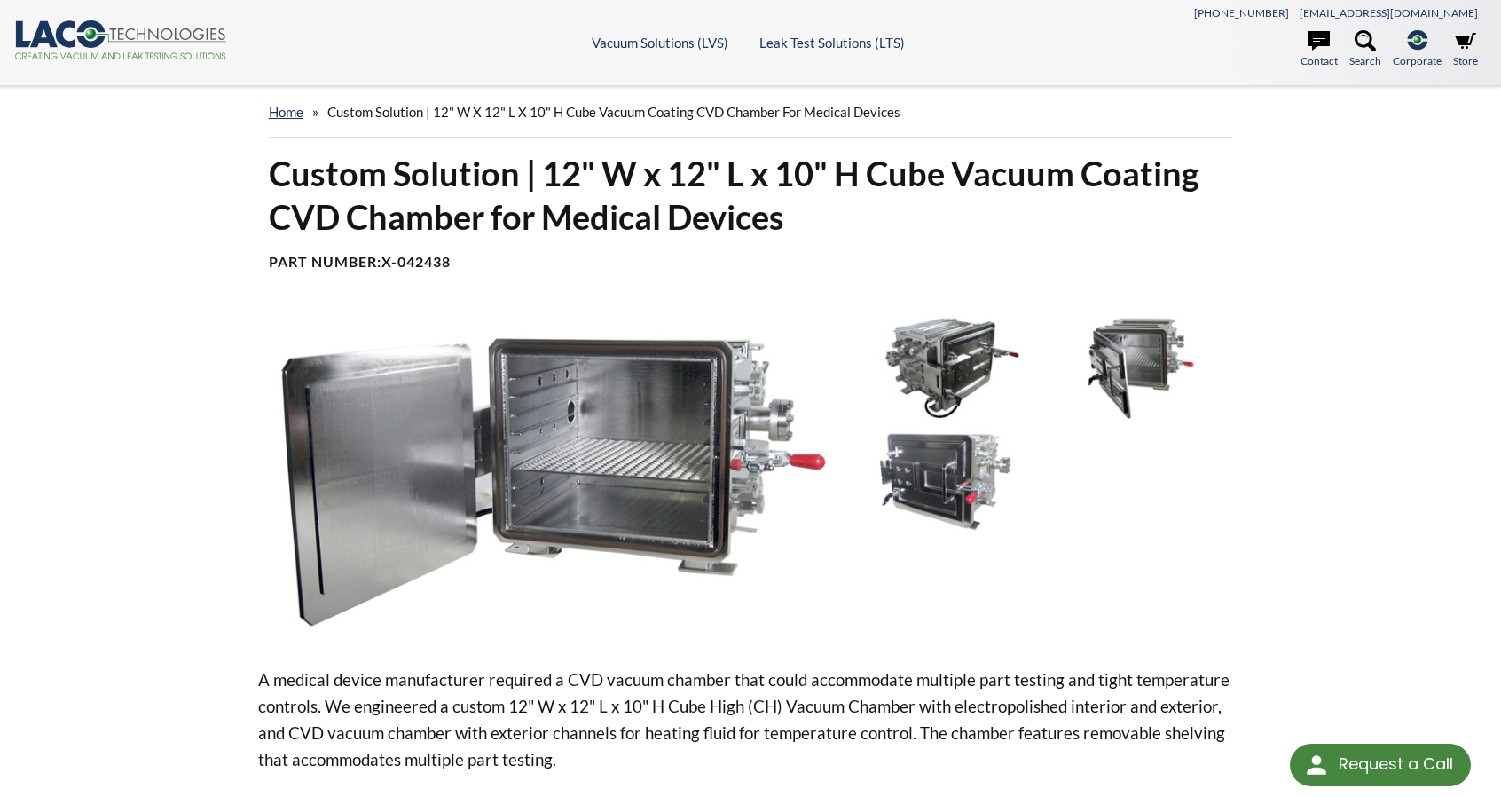
click at [657, 377] on img at bounding box center [546, 476] width 577 height 324
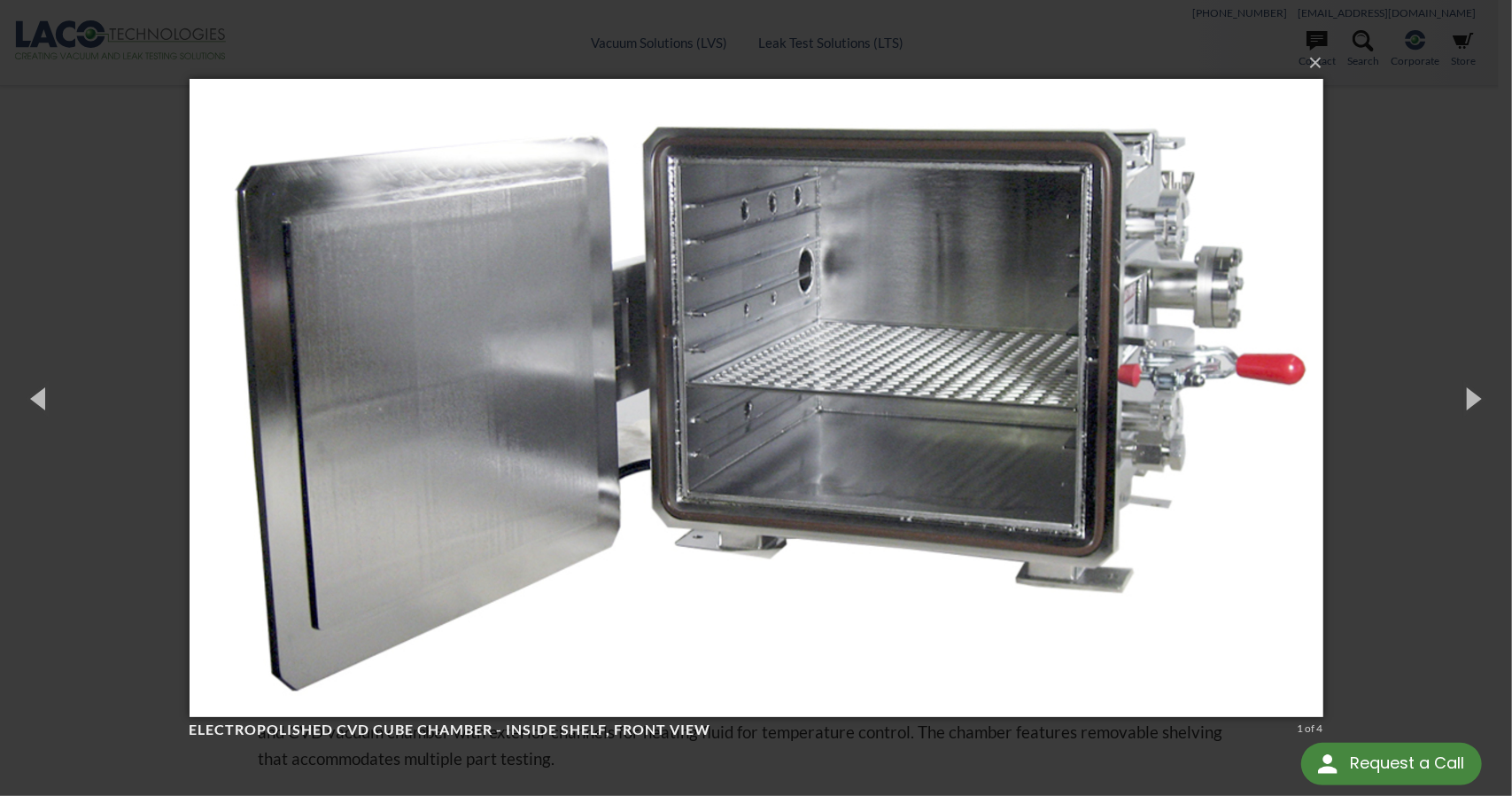
click at [1448, 186] on div "× Electropolished CVD Cube Chamber - Inside Shelf, front view 1 of 4 Loading..." at bounding box center [756, 398] width 1512 height 796
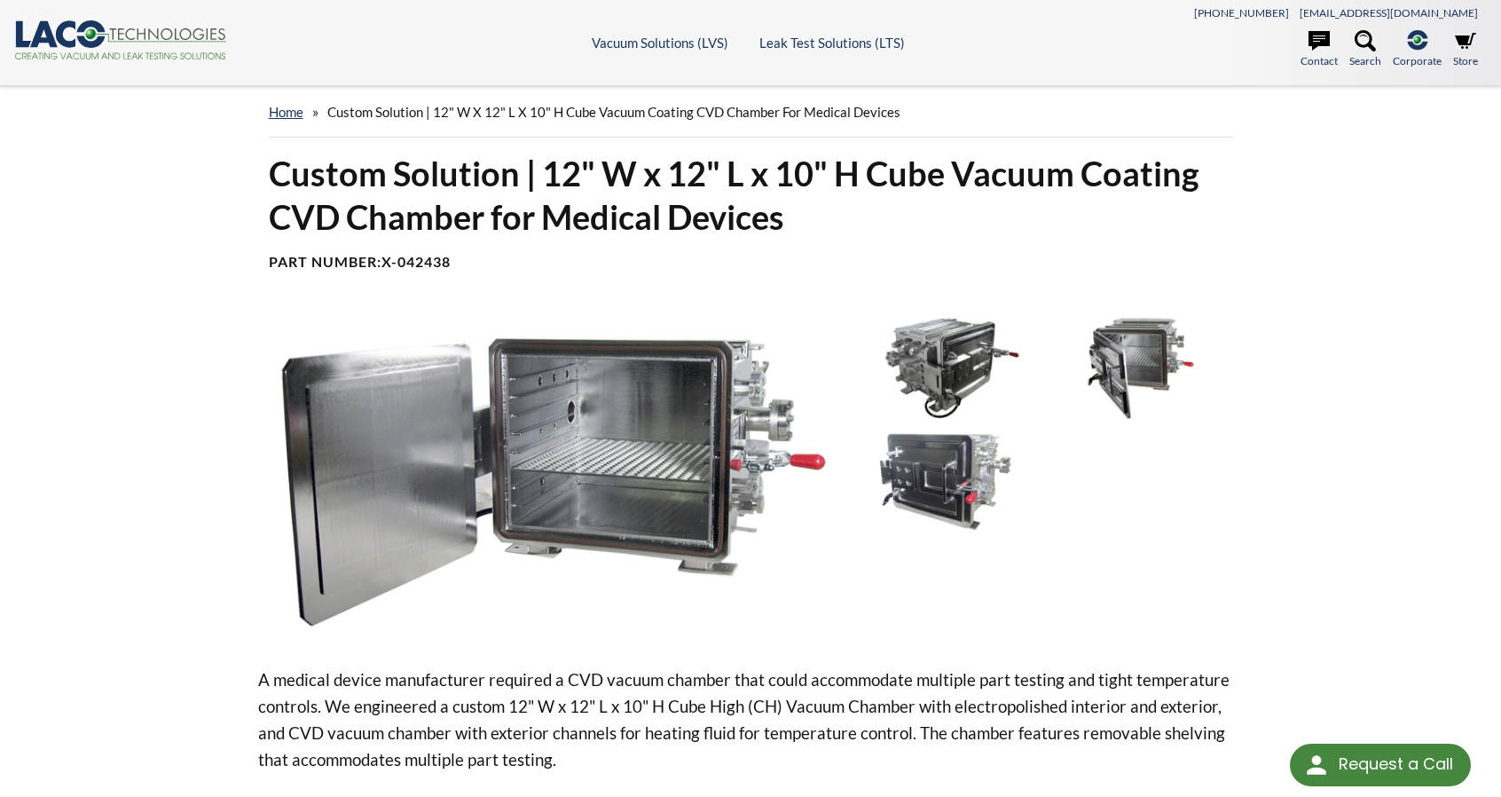
click at [960, 348] on img at bounding box center [943, 367] width 188 height 106
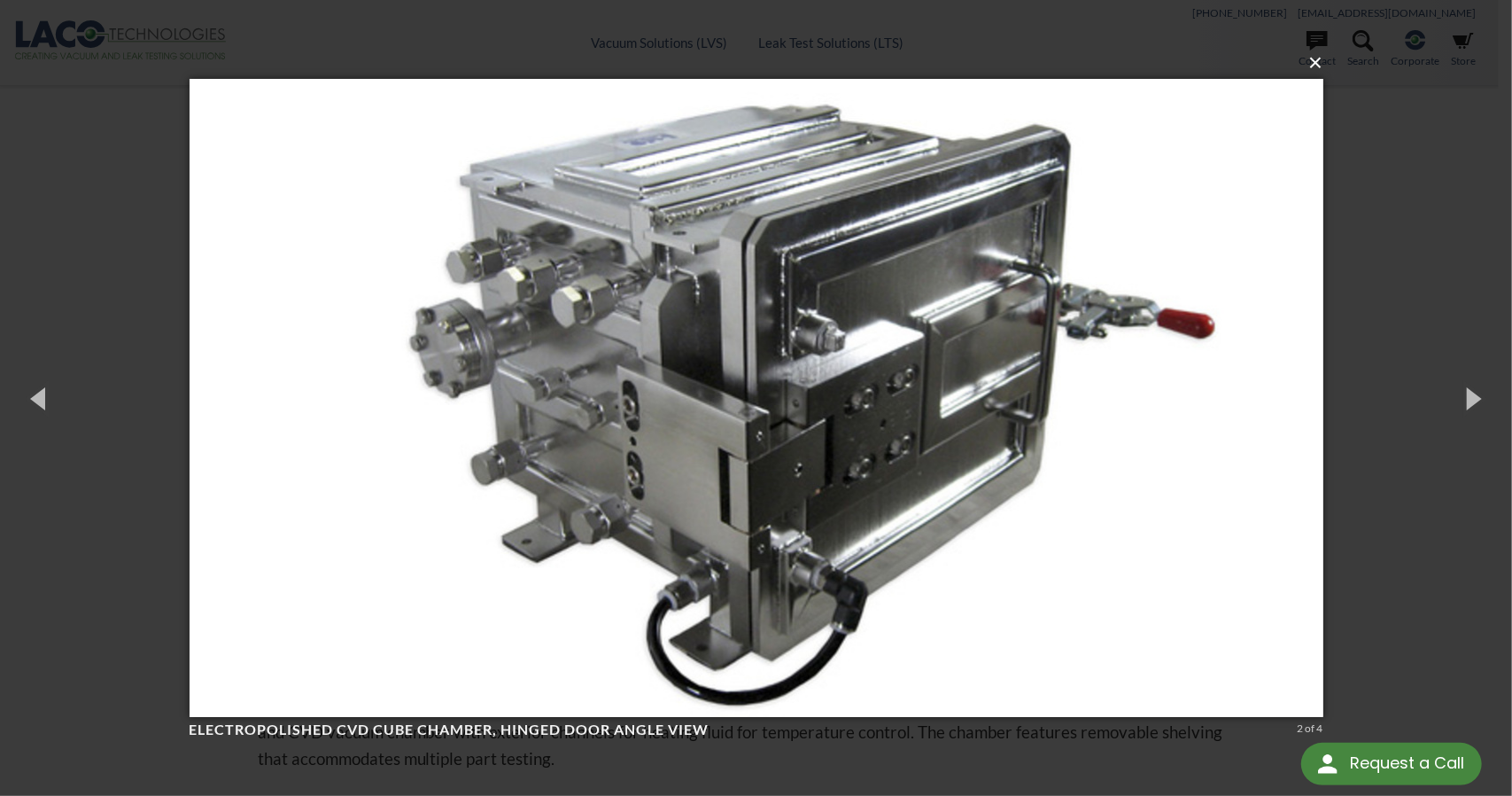
click at [1318, 68] on button "×" at bounding box center [761, 62] width 1134 height 39
